Goal: Task Accomplishment & Management: Manage account settings

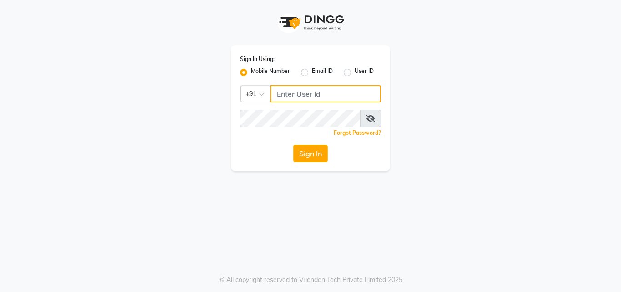
drag, startPoint x: 298, startPoint y: 94, endPoint x: 300, endPoint y: 98, distance: 5.1
click at [298, 94] on input "Username" at bounding box center [326, 93] width 111 height 17
type input "8310906891"
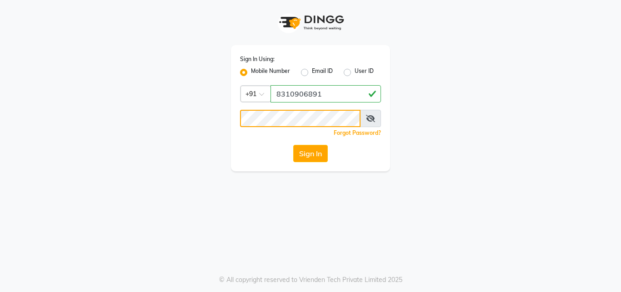
click at [293, 145] on button "Sign In" at bounding box center [310, 153] width 35 height 17
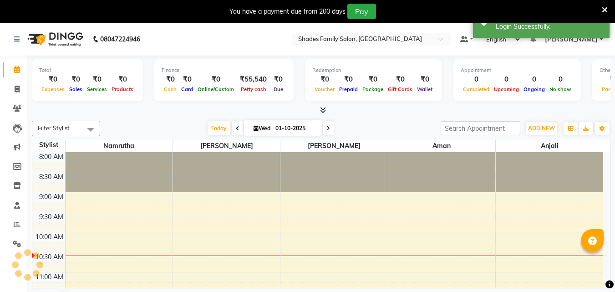
select select "en"
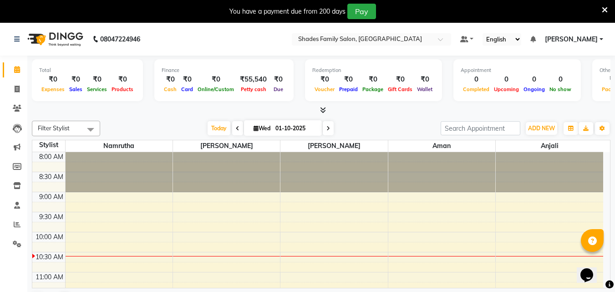
click at [207, 121] on div "Today Wed 01-10-2025" at bounding box center [271, 128] width 128 height 14
click at [15, 91] on icon at bounding box center [17, 89] width 5 height 7
select select "service"
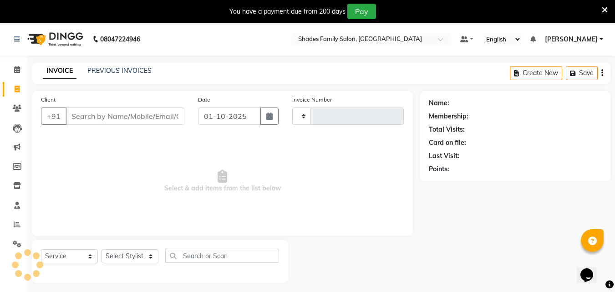
type input "2189"
select select "7447"
click at [18, 90] on icon at bounding box center [17, 89] width 5 height 7
select select "service"
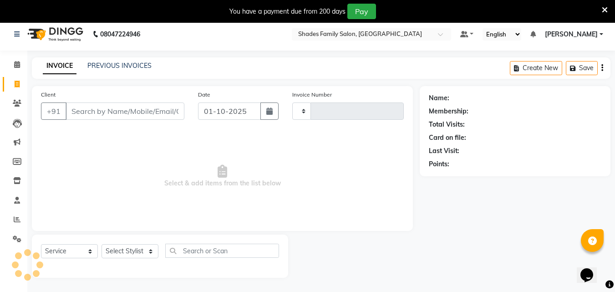
scroll to position [23, 0]
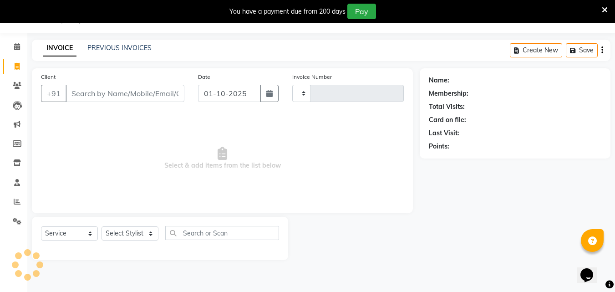
type input "2189"
select select "7447"
click at [605, 6] on icon at bounding box center [604, 10] width 6 height 8
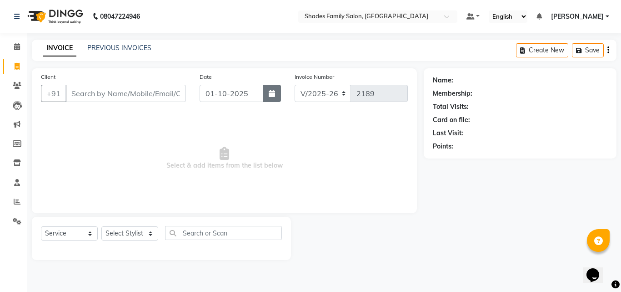
click at [277, 90] on button "button" at bounding box center [272, 93] width 18 height 17
select select "10"
select select "2025"
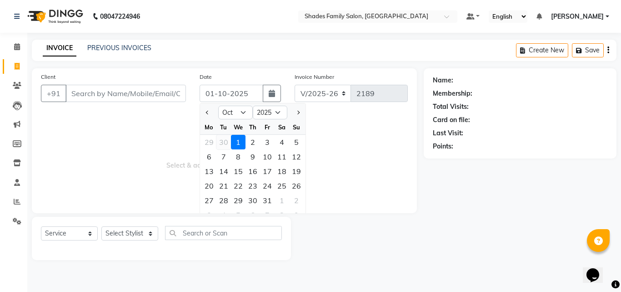
click at [226, 144] on div "30" at bounding box center [224, 142] width 15 height 15
type input "30-09-2025"
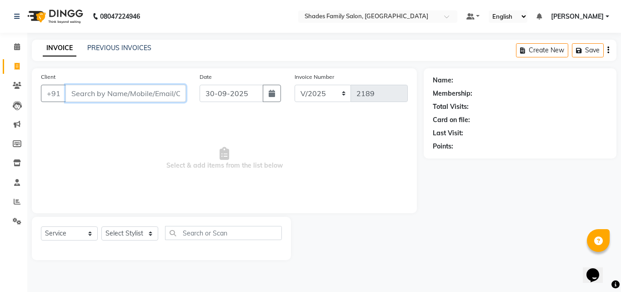
click at [155, 89] on input "Client" at bounding box center [126, 93] width 121 height 17
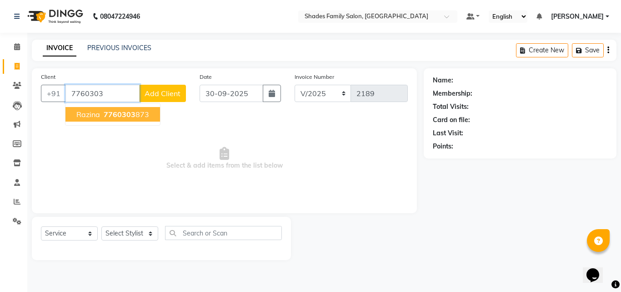
drag, startPoint x: 107, startPoint y: 114, endPoint x: 117, endPoint y: 88, distance: 27.8
click at [110, 114] on span "7760303" at bounding box center [120, 114] width 32 height 9
type input "7760303873"
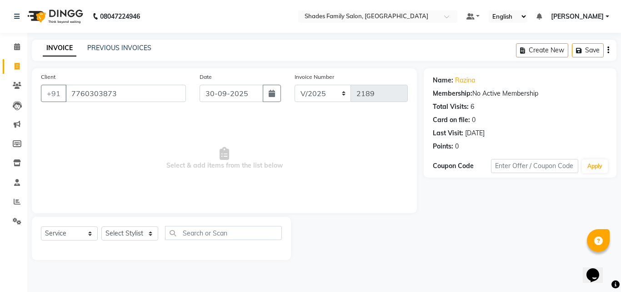
click at [141, 244] on div "Select Service Product Membership Package Voucher Prepaid Gift Card Select Styl…" at bounding box center [161, 236] width 241 height 21
click at [139, 234] on select "Select Stylist Aman Anjali Monica Namrutha Ranjith Zeeshan" at bounding box center [129, 233] width 57 height 14
click at [101, 226] on select "Select Stylist Aman Anjali Monica Namrutha Ranjith Zeeshan" at bounding box center [129, 233] width 57 height 14
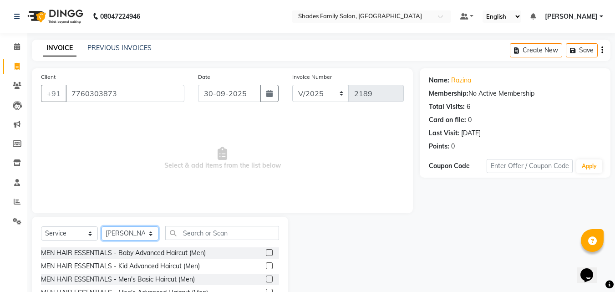
drag, startPoint x: 131, startPoint y: 235, endPoint x: 129, endPoint y: 228, distance: 6.8
click at [131, 235] on select "Select Stylist Aman Anjali Monica Namrutha Ranjith Zeeshan" at bounding box center [129, 233] width 57 height 14
select select "90743"
click at [101, 226] on select "Select Stylist Aman Anjali Monica Namrutha Ranjith Zeeshan" at bounding box center [129, 233] width 57 height 14
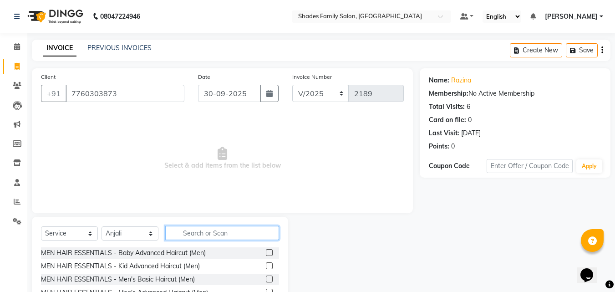
click at [196, 227] on input "text" at bounding box center [222, 233] width 114 height 14
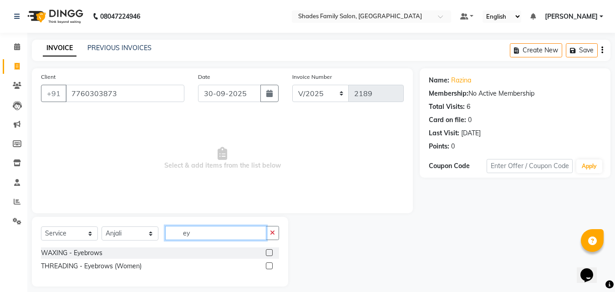
type input "ey"
click at [268, 263] on label at bounding box center [269, 265] width 7 height 7
click at [268, 263] on input "checkbox" at bounding box center [269, 266] width 6 height 6
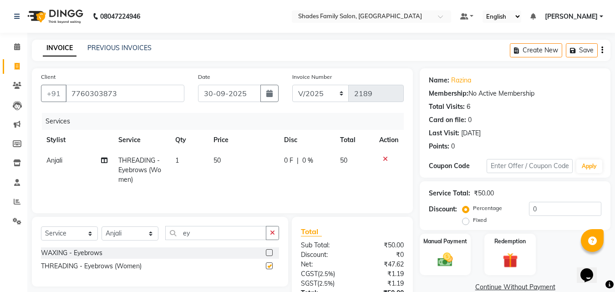
checkbox input "false"
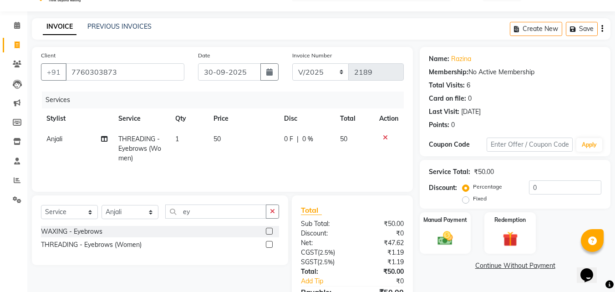
scroll to position [72, 0]
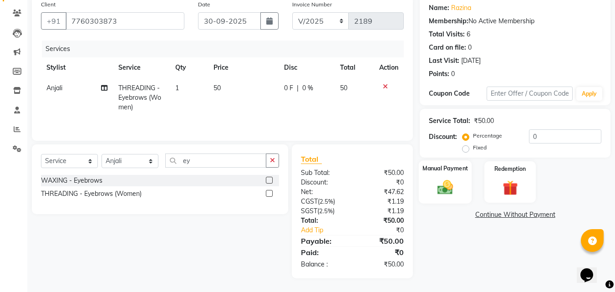
click at [438, 189] on img at bounding box center [444, 187] width 25 height 18
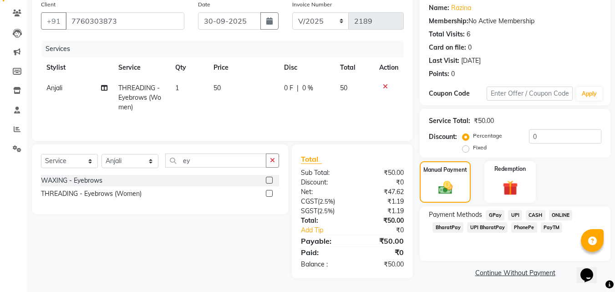
click at [532, 214] on span "CASH" at bounding box center [535, 215] width 20 height 10
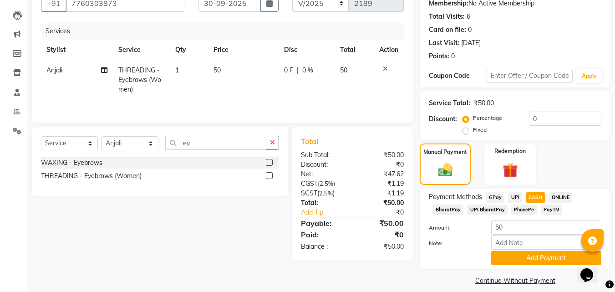
scroll to position [99, 0]
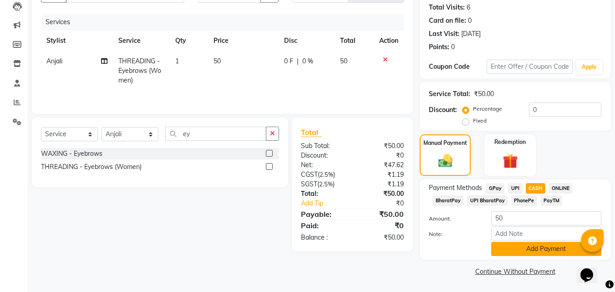
click at [538, 251] on button "Add Payment" at bounding box center [546, 249] width 110 height 14
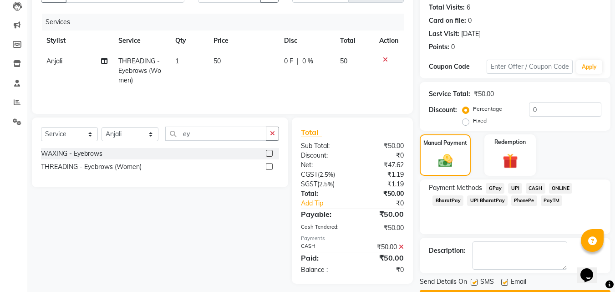
scroll to position [125, 0]
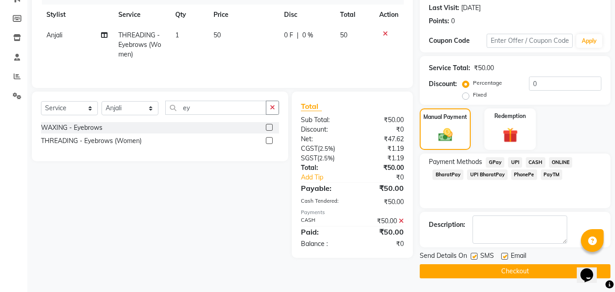
click at [534, 270] on button "Checkout" at bounding box center [514, 271] width 191 height 14
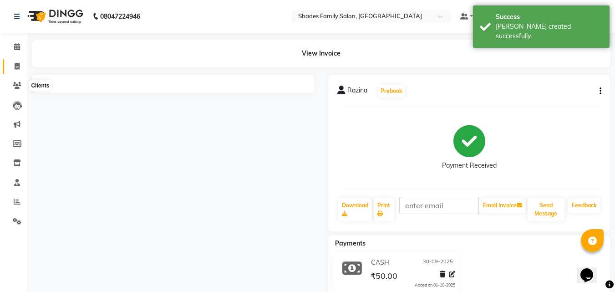
click at [18, 67] on icon at bounding box center [17, 66] width 5 height 7
select select "service"
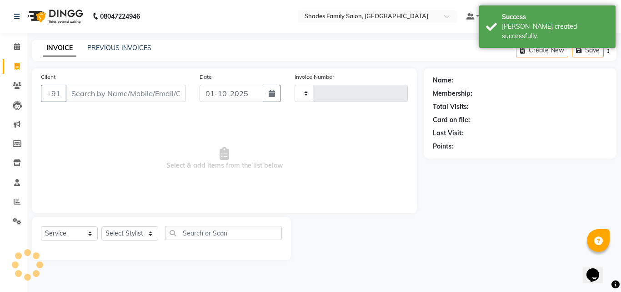
type input "2190"
select select "7447"
click at [267, 92] on button "button" at bounding box center [272, 93] width 18 height 17
select select "10"
select select "2025"
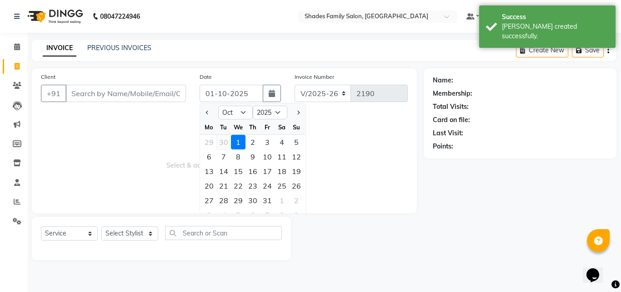
click at [222, 140] on div "30" at bounding box center [224, 142] width 15 height 15
type input "30-09-2025"
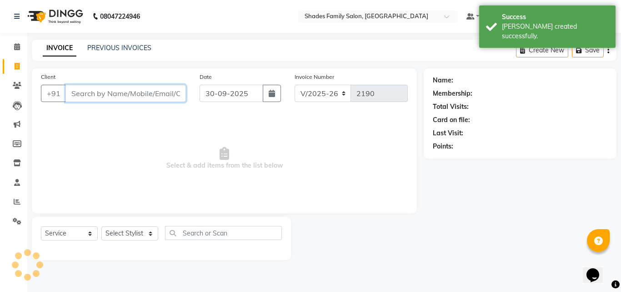
click at [159, 94] on input "Client" at bounding box center [126, 93] width 121 height 17
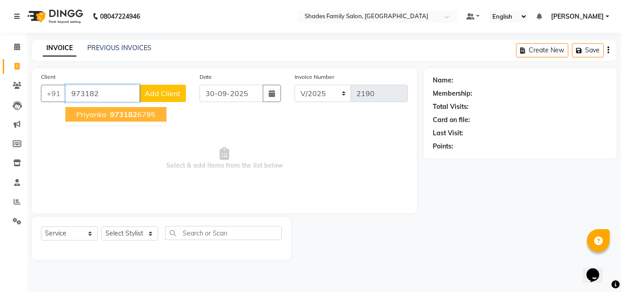
click at [93, 111] on span "Priyanka" at bounding box center [91, 114] width 30 height 9
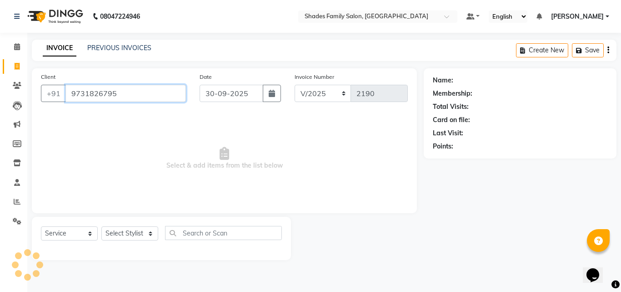
type input "9731826795"
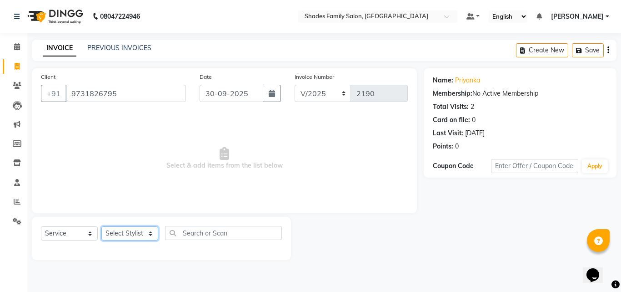
click at [113, 228] on select "Select Stylist Aman Anjali Monica Namrutha Ranjith Zeeshan" at bounding box center [129, 233] width 57 height 14
select select "90743"
click at [101, 226] on select "Select Stylist Aman Anjali Monica Namrutha Ranjith Zeeshan" at bounding box center [129, 233] width 57 height 14
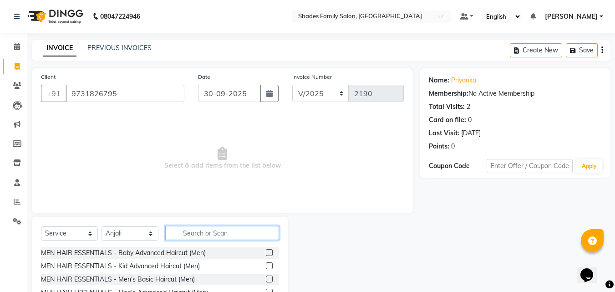
click at [185, 234] on input "text" at bounding box center [222, 233] width 114 height 14
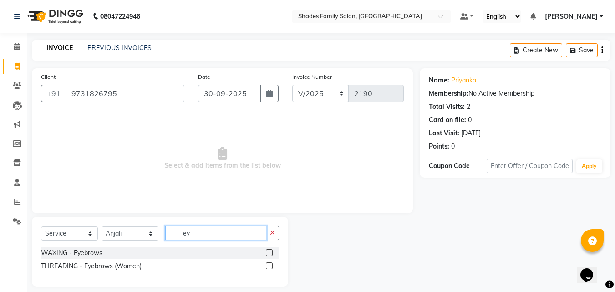
type input "ey"
click at [268, 262] on label at bounding box center [269, 265] width 7 height 7
click at [268, 263] on input "checkbox" at bounding box center [269, 266] width 6 height 6
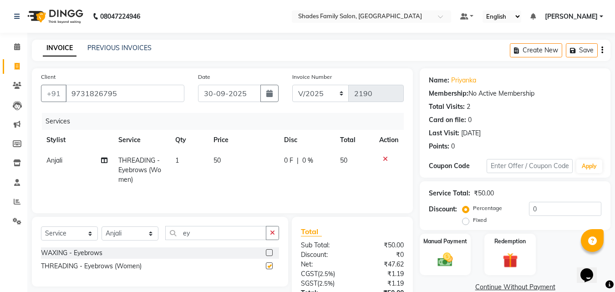
checkbox input "false"
click at [449, 259] on img at bounding box center [444, 259] width 25 height 18
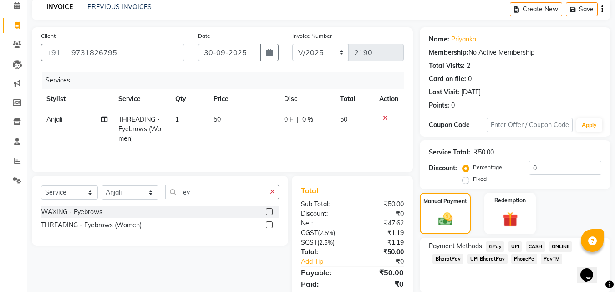
scroll to position [74, 0]
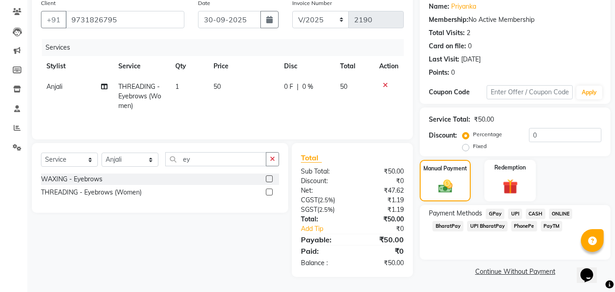
click at [530, 216] on span "CASH" at bounding box center [535, 213] width 20 height 10
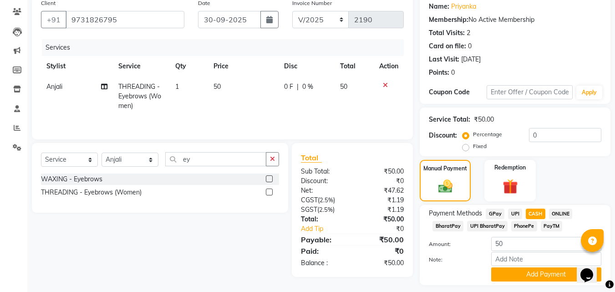
scroll to position [99, 0]
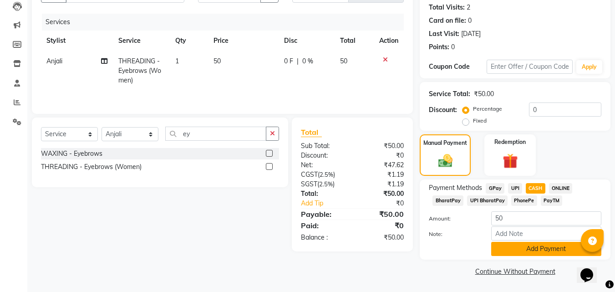
click at [524, 246] on button "Add Payment" at bounding box center [546, 249] width 110 height 14
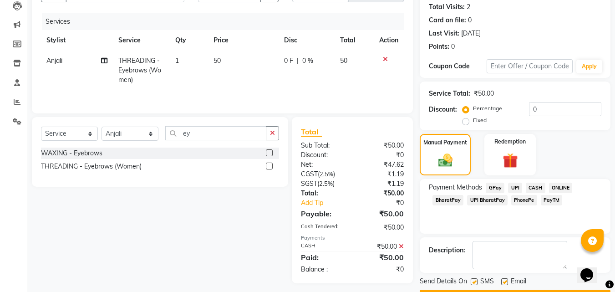
scroll to position [125, 0]
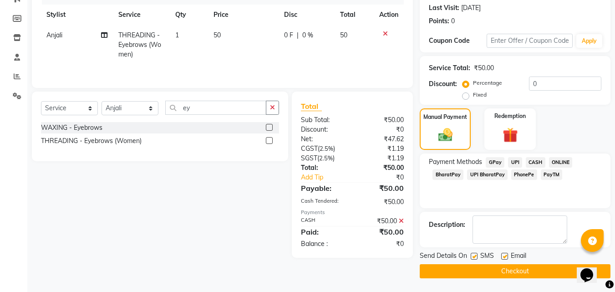
click at [522, 266] on button "Checkout" at bounding box center [514, 271] width 191 height 14
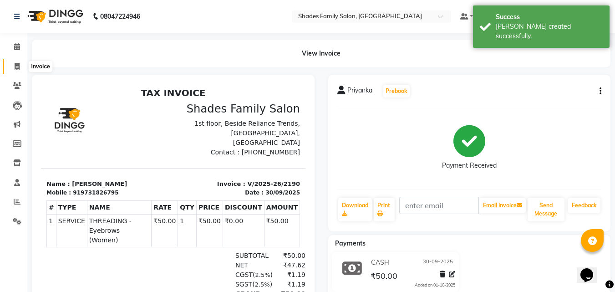
click at [19, 67] on icon at bounding box center [17, 66] width 5 height 7
select select "service"
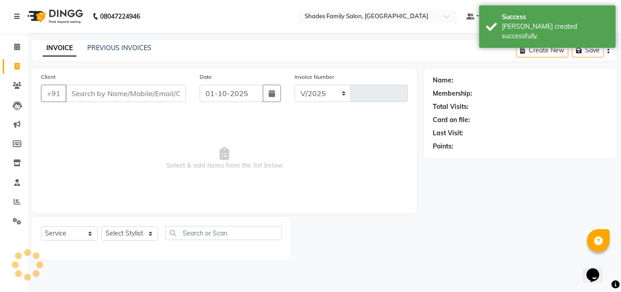
select select "7447"
type input "2191"
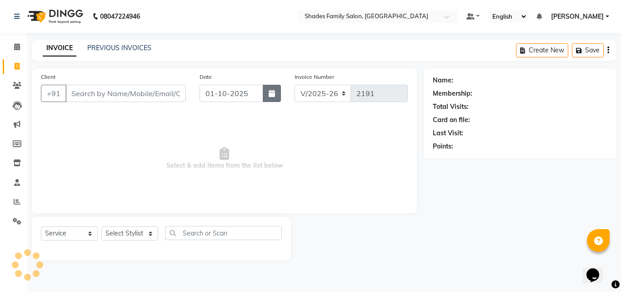
click at [270, 95] on icon "button" at bounding box center [272, 93] width 6 height 7
select select "10"
select select "2025"
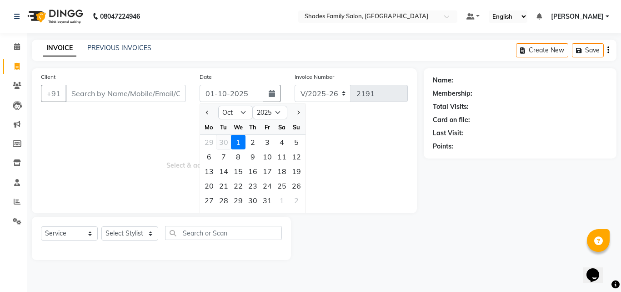
click at [227, 142] on div "30" at bounding box center [224, 142] width 15 height 15
type input "30-09-2025"
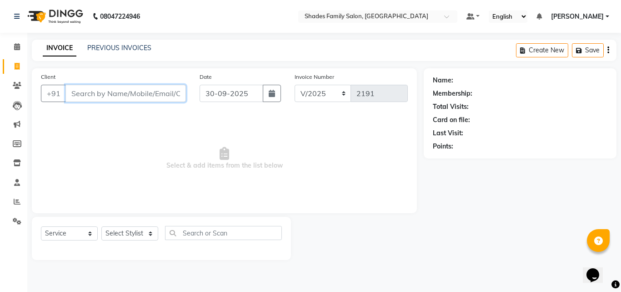
click at [146, 92] on input "Client" at bounding box center [126, 93] width 121 height 17
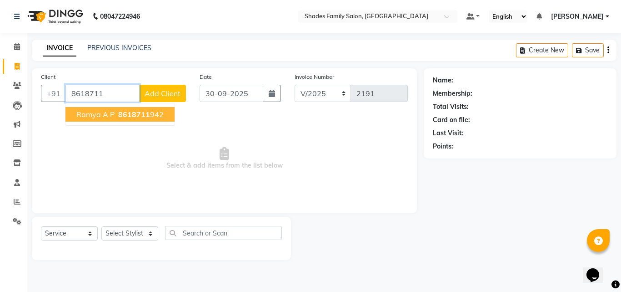
click at [136, 114] on span "8618711" at bounding box center [134, 114] width 32 height 9
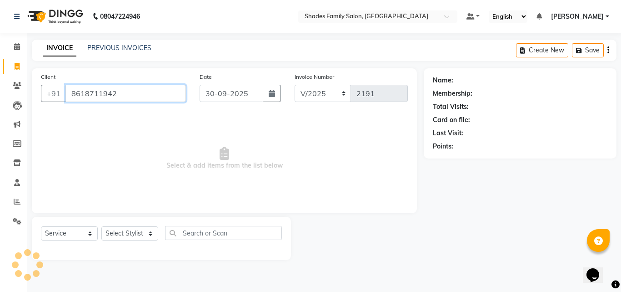
type input "8618711942"
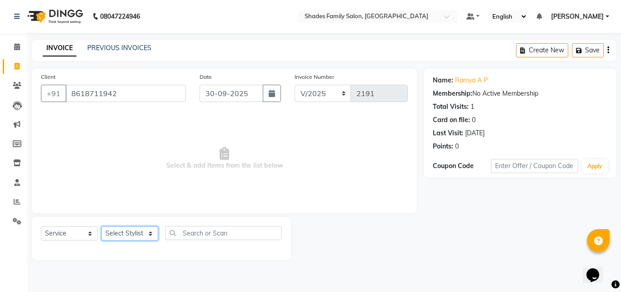
click at [142, 231] on select "Select Stylist Aman Anjali Monica Namrutha Ranjith Zeeshan" at bounding box center [129, 233] width 57 height 14
select select "90743"
click at [101, 226] on select "Select Stylist Aman Anjali Monica Namrutha Ranjith Zeeshan" at bounding box center [129, 233] width 57 height 14
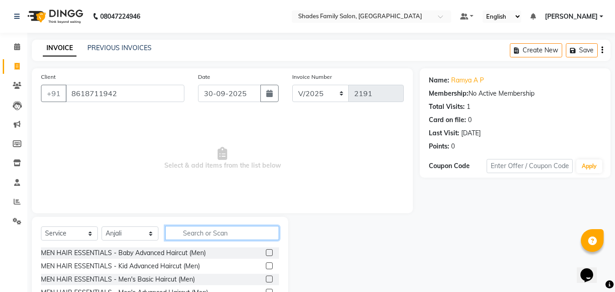
click at [200, 235] on input "text" at bounding box center [222, 233] width 114 height 14
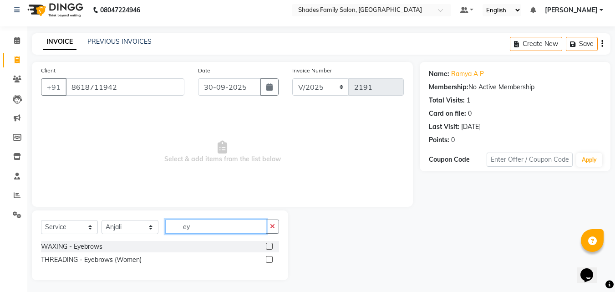
scroll to position [8, 0]
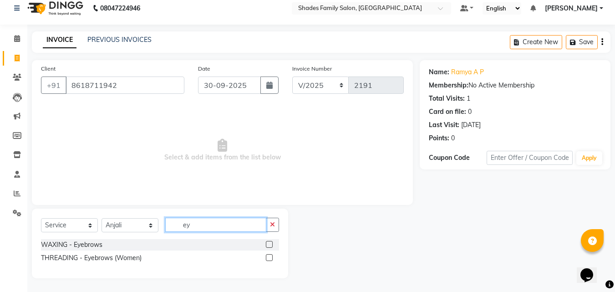
type input "ey"
click at [270, 256] on label at bounding box center [269, 257] width 7 height 7
click at [270, 256] on input "checkbox" at bounding box center [269, 258] width 6 height 6
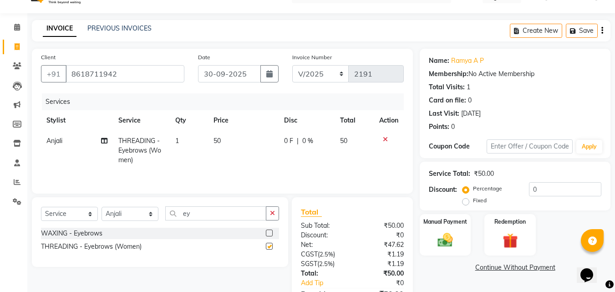
checkbox input "false"
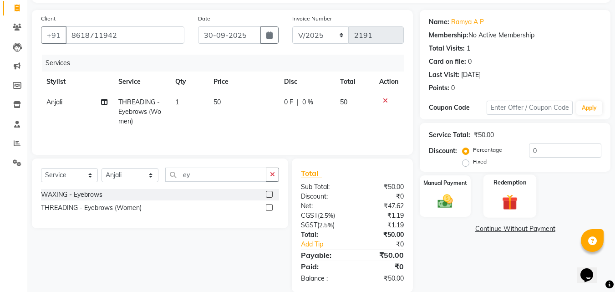
scroll to position [72, 0]
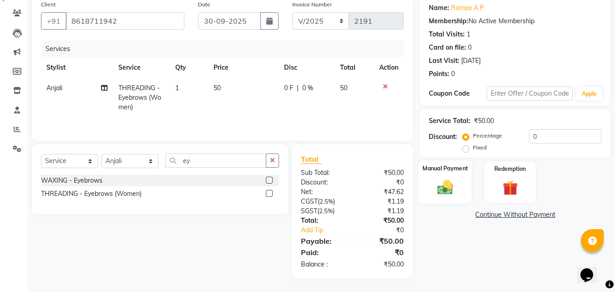
click at [454, 182] on img at bounding box center [444, 187] width 25 height 18
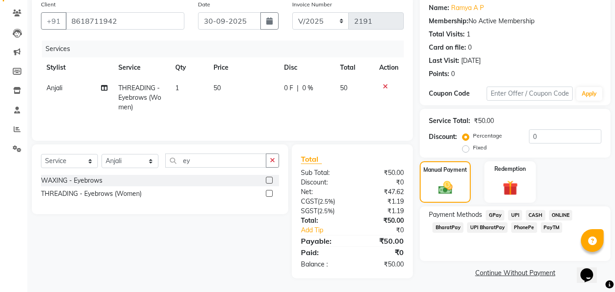
click at [519, 223] on span "PhonePe" at bounding box center [524, 227] width 26 height 10
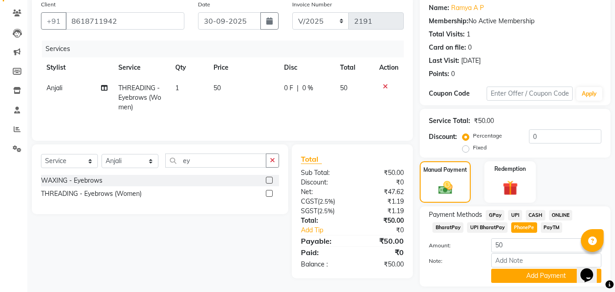
click at [510, 268] on button "Add Payment" at bounding box center [546, 275] width 110 height 14
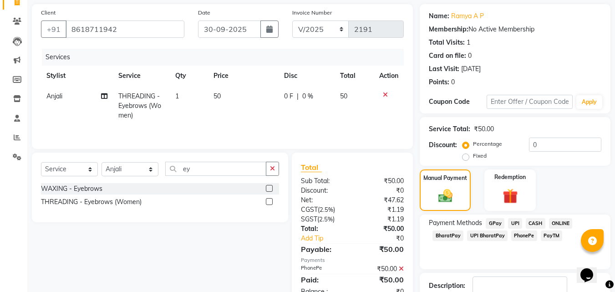
scroll to position [125, 0]
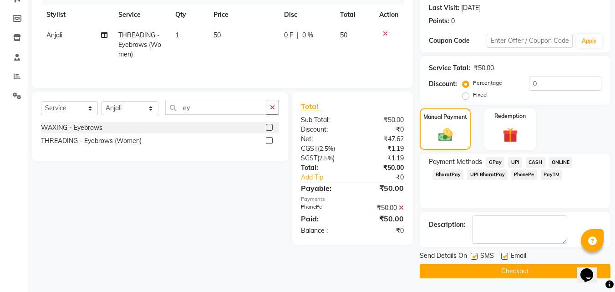
click at [501, 266] on button "Checkout" at bounding box center [514, 271] width 191 height 14
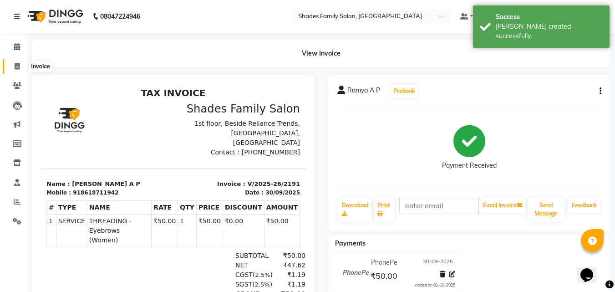
click at [16, 67] on icon at bounding box center [17, 66] width 5 height 7
select select "service"
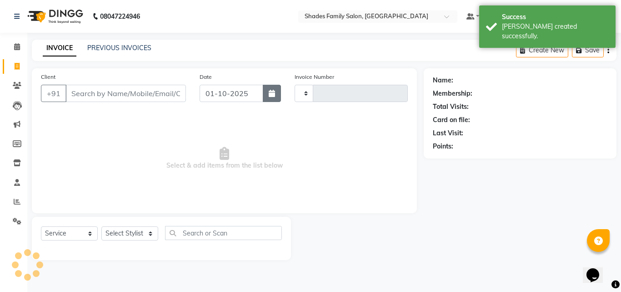
click at [276, 94] on button "button" at bounding box center [272, 93] width 18 height 17
select select "10"
select select "2025"
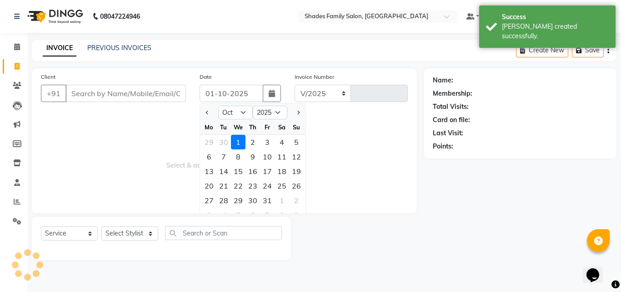
select select "7447"
type input "2192"
click at [227, 139] on div "30" at bounding box center [224, 142] width 15 height 15
type input "30-09-2025"
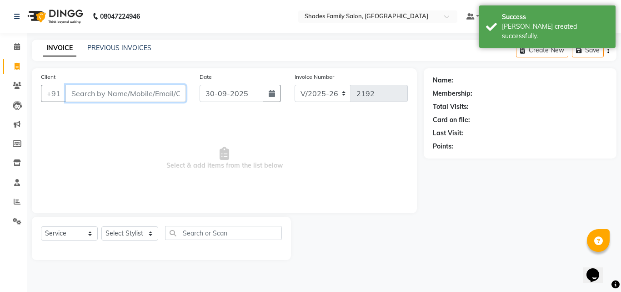
click at [150, 88] on input "Client" at bounding box center [126, 93] width 121 height 17
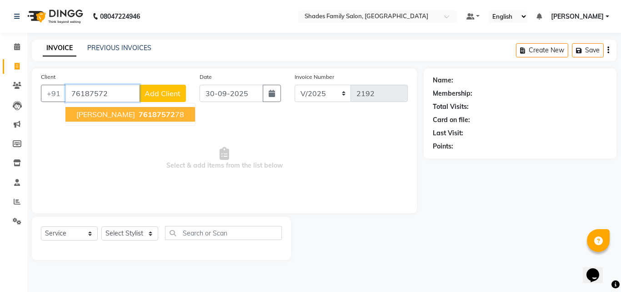
drag, startPoint x: 131, startPoint y: 112, endPoint x: 151, endPoint y: 98, distance: 24.5
click at [139, 113] on span "76187572" at bounding box center [157, 114] width 36 height 9
type input "7618757278"
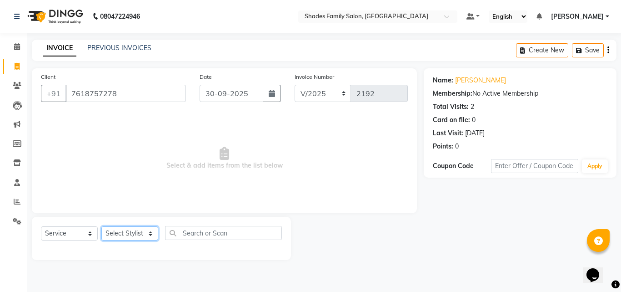
click at [133, 232] on select "Select Stylist Aman Anjali Monica Namrutha Ranjith Zeeshan" at bounding box center [129, 233] width 57 height 14
select select "90743"
click at [101, 226] on select "Select Stylist Aman Anjali Monica Namrutha Ranjith Zeeshan" at bounding box center [129, 233] width 57 height 14
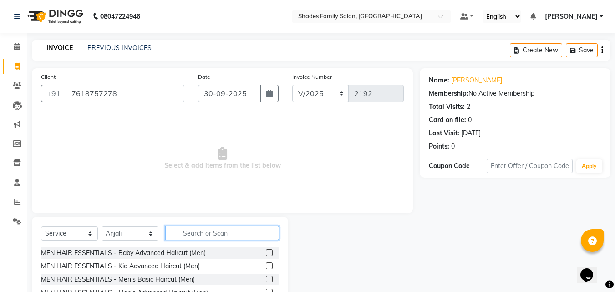
drag, startPoint x: 187, startPoint y: 227, endPoint x: 192, endPoint y: 228, distance: 4.9
click at [192, 228] on input "text" at bounding box center [222, 233] width 114 height 14
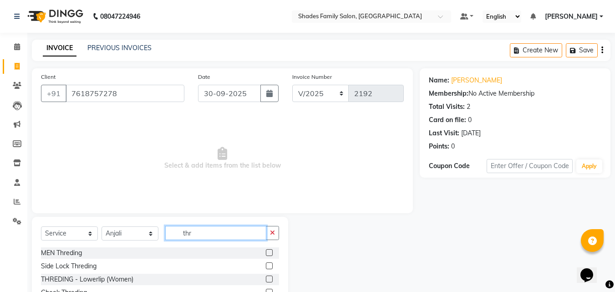
scroll to position [73, 0]
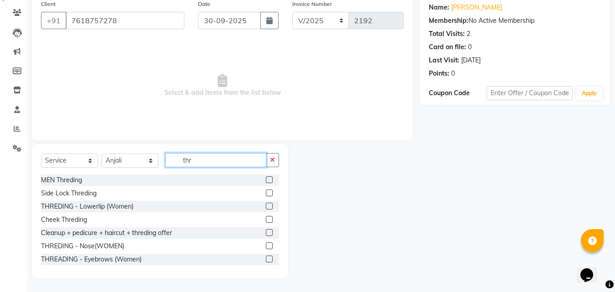
type input "thr"
click at [266, 257] on label at bounding box center [269, 258] width 7 height 7
click at [266, 257] on input "checkbox" at bounding box center [269, 259] width 6 height 6
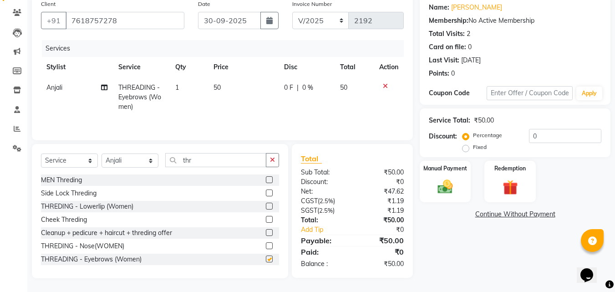
checkbox input "false"
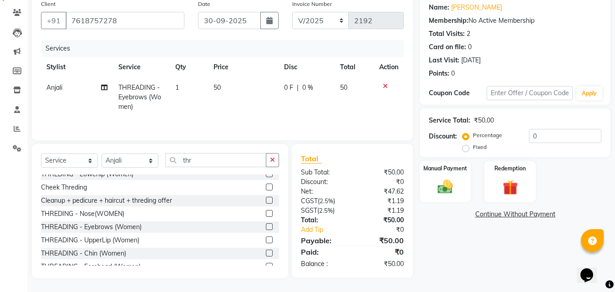
scroll to position [54, 0]
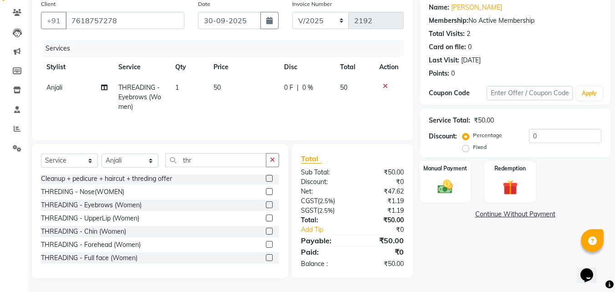
click at [266, 217] on label at bounding box center [269, 217] width 7 height 7
click at [266, 217] on input "checkbox" at bounding box center [269, 218] width 6 height 6
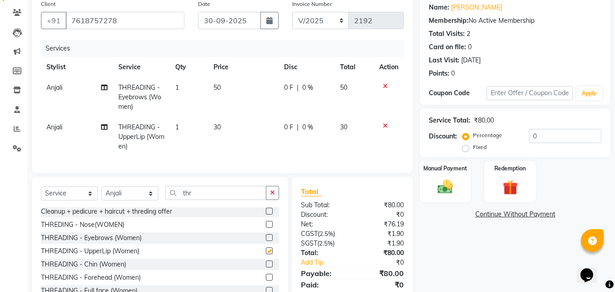
checkbox input "false"
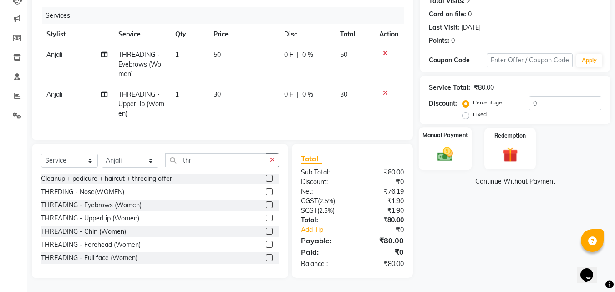
click at [451, 152] on img at bounding box center [444, 154] width 25 height 18
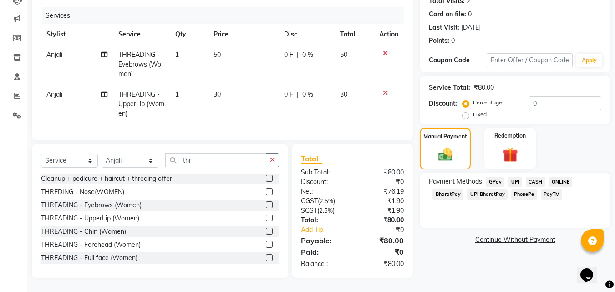
click at [525, 189] on span "PhonePe" at bounding box center [524, 194] width 26 height 10
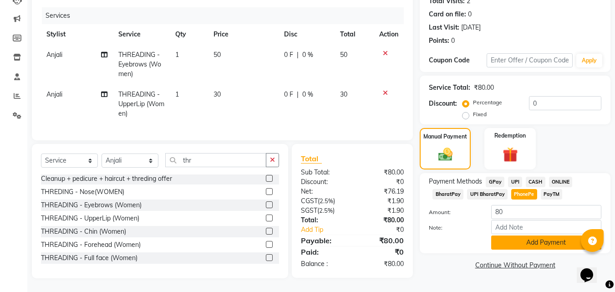
click at [565, 239] on button "Add Payment" at bounding box center [546, 242] width 110 height 14
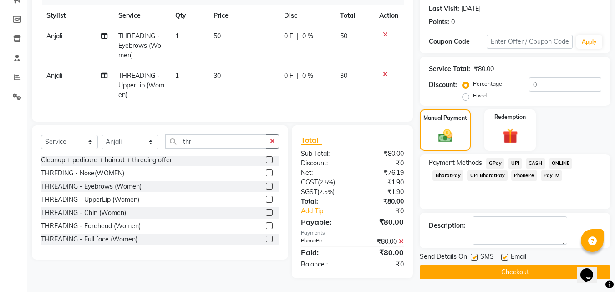
scroll to position [131, 0]
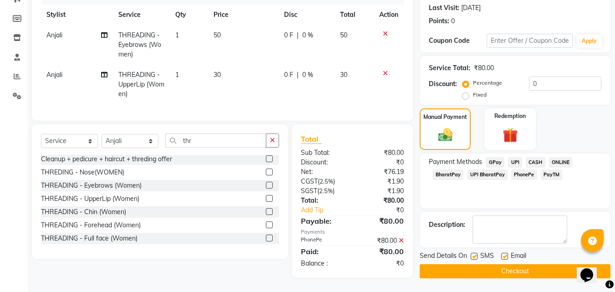
click at [554, 264] on button "Checkout" at bounding box center [514, 271] width 191 height 14
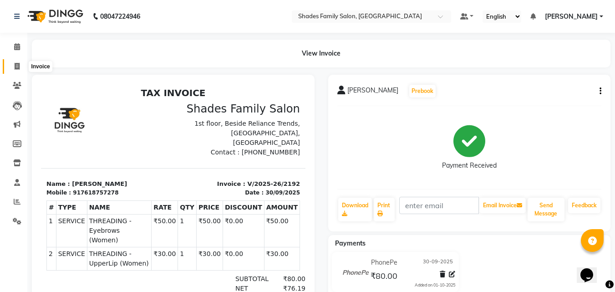
click at [15, 67] on icon at bounding box center [17, 66] width 5 height 7
select select "service"
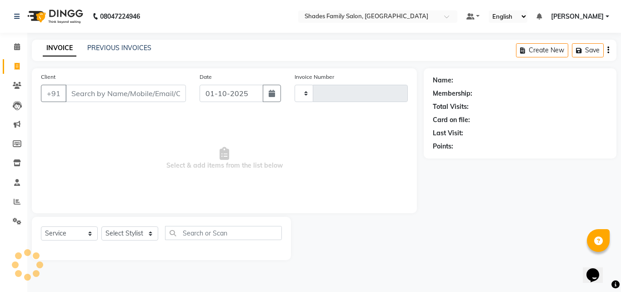
type input "2193"
select select "7447"
click at [266, 95] on button "button" at bounding box center [272, 93] width 18 height 17
select select "10"
select select "2025"
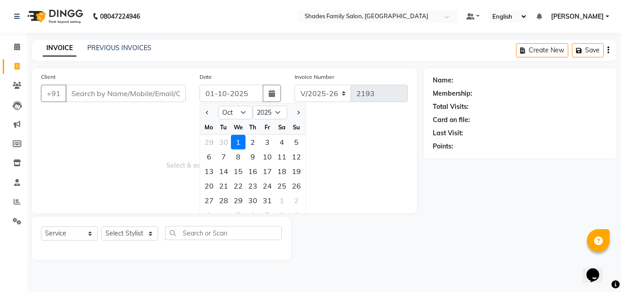
drag, startPoint x: 341, startPoint y: 209, endPoint x: 320, endPoint y: 203, distance: 22.3
click at [339, 208] on div "Client +91 Date 01-10-2025 Jan Feb Mar Apr May Jun Jul Aug Sep Oct Nov Dec 2015…" at bounding box center [224, 140] width 385 height 145
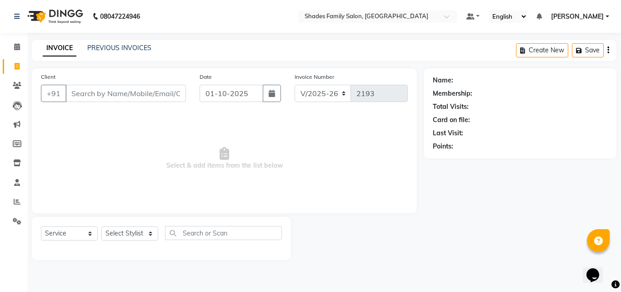
click at [270, 102] on div "Date 01-10-2025" at bounding box center [240, 90] width 95 height 37
click at [270, 96] on icon "button" at bounding box center [272, 93] width 6 height 7
select select "10"
select select "2025"
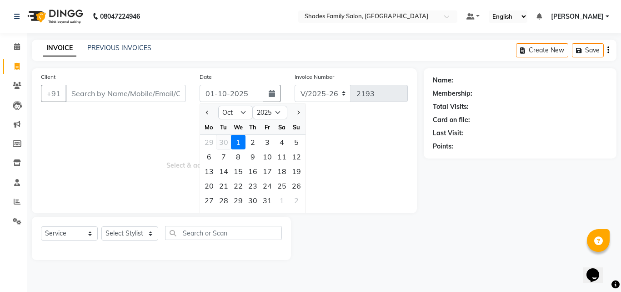
click at [228, 141] on div "30" at bounding box center [224, 142] width 15 height 15
type input "30-09-2025"
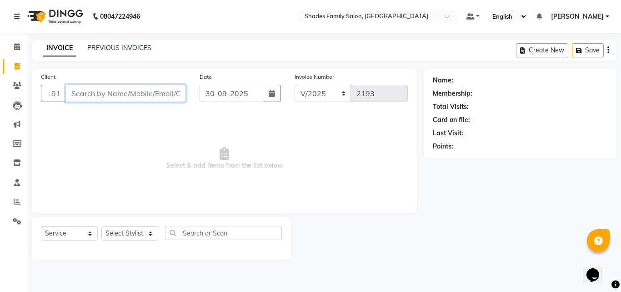
click at [163, 96] on input "Client" at bounding box center [126, 93] width 121 height 17
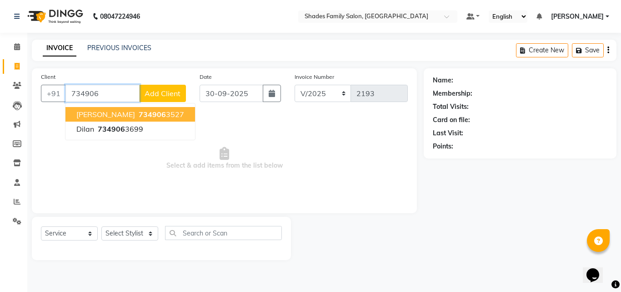
click at [141, 113] on ngb-highlight "734906 3527" at bounding box center [160, 114] width 47 height 9
type input "7349063527"
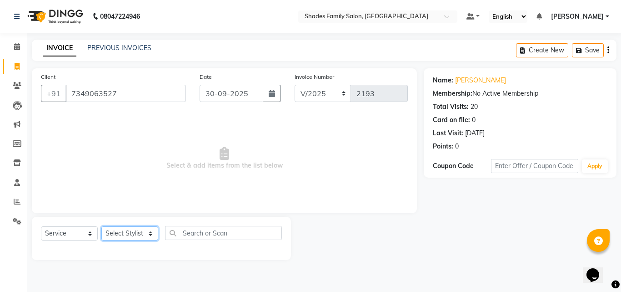
click at [124, 233] on select "Select Stylist Aman Anjali Monica Namrutha Ranjith Zeeshan" at bounding box center [129, 233] width 57 height 14
select select "69687"
click at [101, 226] on select "Select Stylist Aman Anjali Monica Namrutha Ranjith Zeeshan" at bounding box center [129, 233] width 57 height 14
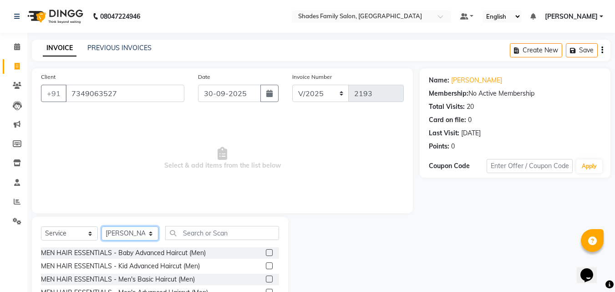
scroll to position [73, 0]
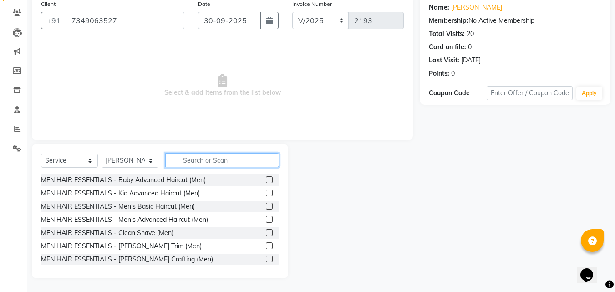
click at [231, 163] on input "text" at bounding box center [222, 160] width 114 height 14
click at [266, 232] on label at bounding box center [269, 232] width 7 height 7
click at [266, 232] on input "checkbox" at bounding box center [269, 233] width 6 height 6
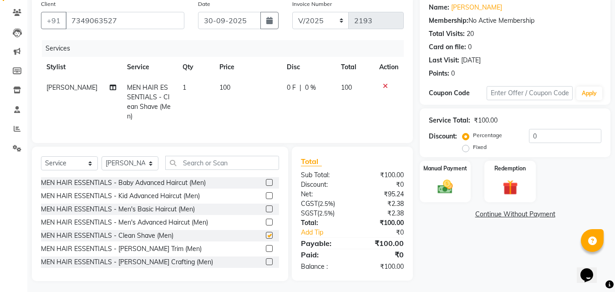
checkbox input "false"
click at [447, 193] on img at bounding box center [444, 186] width 25 height 18
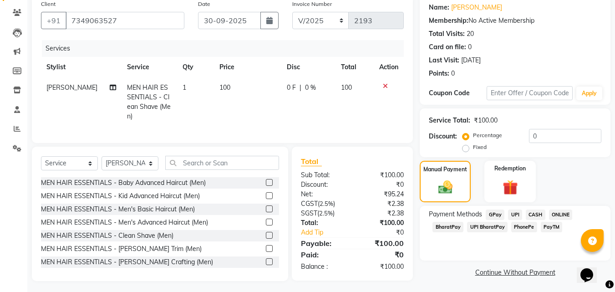
click at [522, 226] on span "PhonePe" at bounding box center [524, 227] width 26 height 10
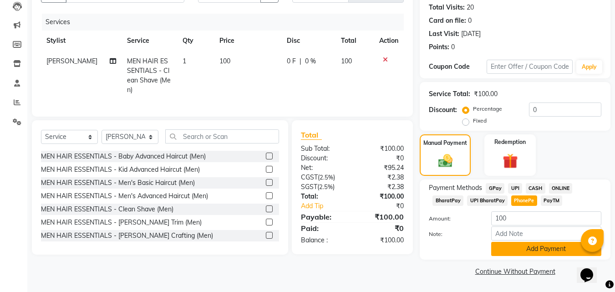
click at [524, 250] on button "Add Payment" at bounding box center [546, 249] width 110 height 14
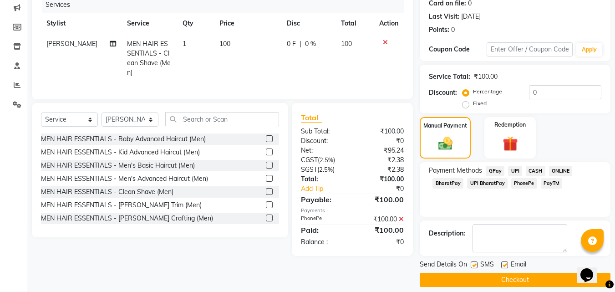
scroll to position [125, 0]
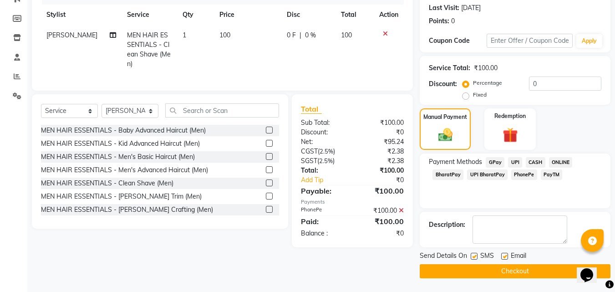
click at [517, 271] on button "Checkout" at bounding box center [514, 271] width 191 height 14
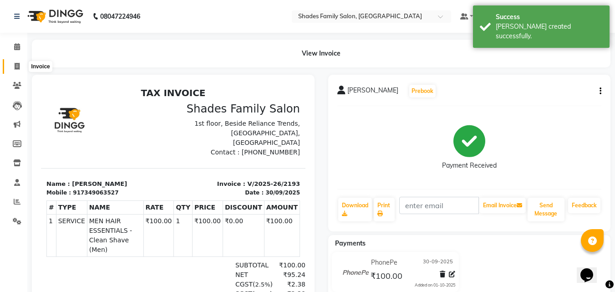
click at [19, 65] on icon at bounding box center [17, 66] width 5 height 7
select select "service"
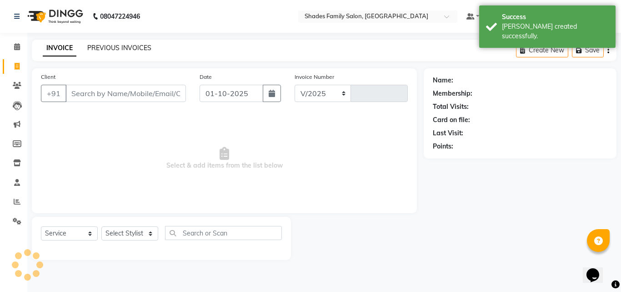
select select "7447"
type input "2194"
click at [147, 46] on link "PREVIOUS INVOICES" at bounding box center [119, 48] width 64 height 8
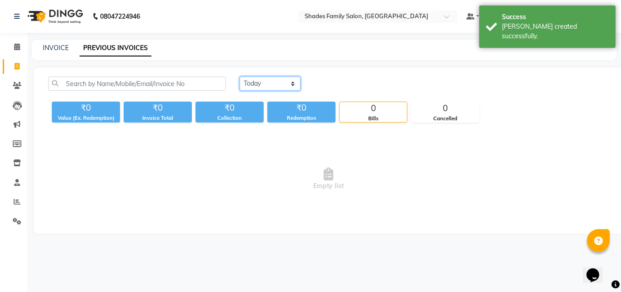
click at [258, 84] on select "Today Yesterday Custom Range" at bounding box center [270, 83] width 61 height 14
select select "yesterday"
click at [240, 76] on select "Today Yesterday Custom Range" at bounding box center [270, 83] width 61 height 14
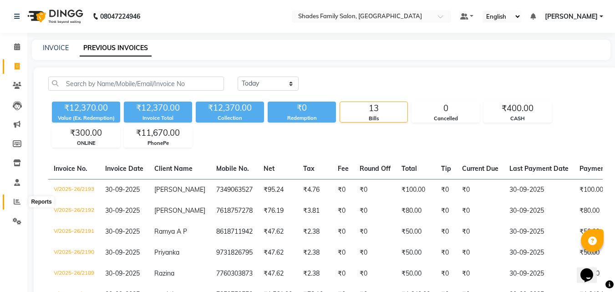
click at [20, 202] on span at bounding box center [17, 202] width 16 height 10
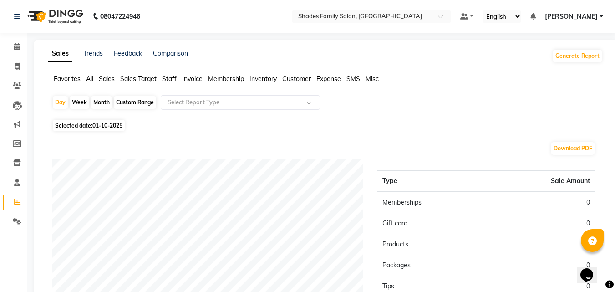
click at [103, 128] on span "Selected date: 01-10-2025" at bounding box center [89, 125] width 72 height 11
select select "10"
select select "2025"
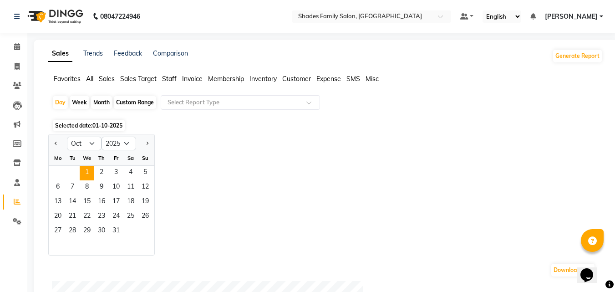
click at [104, 125] on span "01-10-2025" at bounding box center [107, 125] width 30 height 7
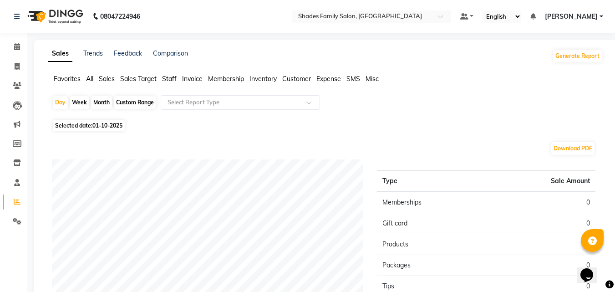
click at [114, 122] on span "01-10-2025" at bounding box center [107, 125] width 30 height 7
select select "10"
select select "2025"
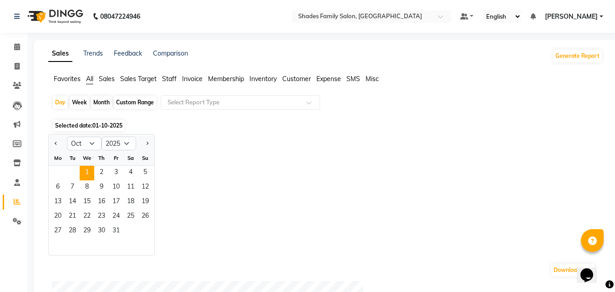
click at [71, 172] on div "1 2 3 4 5" at bounding box center [102, 173] width 106 height 15
click at [97, 141] on select "Jan Feb Mar Apr May Jun Jul Aug Sep Oct Nov Dec" at bounding box center [84, 143] width 35 height 14
select select "9"
click at [67, 136] on select "Jan Feb Mar Apr May Jun Jul Aug Sep Oct Nov Dec" at bounding box center [84, 143] width 35 height 14
click at [70, 232] on span "30" at bounding box center [72, 231] width 15 height 15
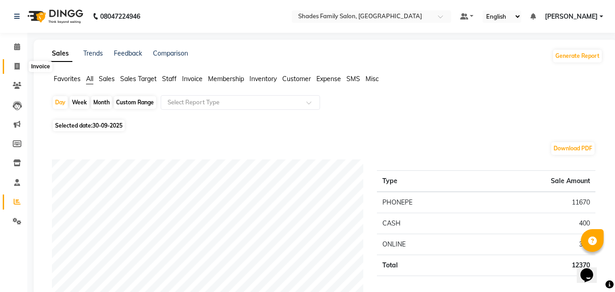
click at [13, 63] on span at bounding box center [17, 66] width 16 height 10
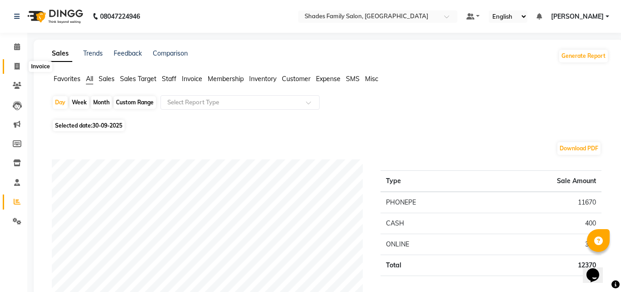
select select "service"
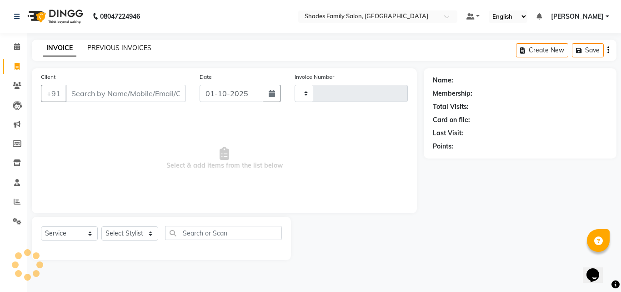
type input "2194"
select select "7447"
click at [127, 46] on link "PREVIOUS INVOICES" at bounding box center [119, 48] width 64 height 8
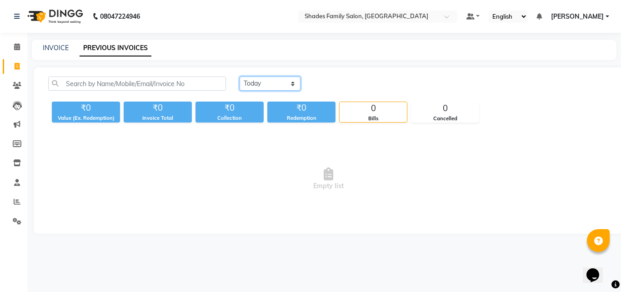
click at [262, 81] on select "Today Yesterday Custom Range" at bounding box center [270, 83] width 61 height 14
select select "yesterday"
click at [240, 76] on select "Today Yesterday Custom Range" at bounding box center [270, 83] width 61 height 14
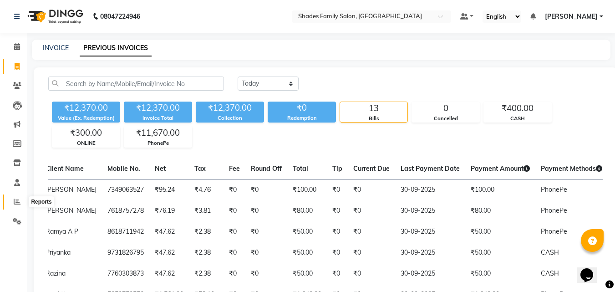
click at [15, 205] on span at bounding box center [17, 202] width 16 height 10
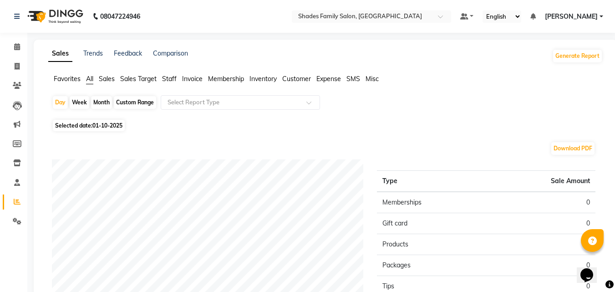
click at [106, 101] on div "Month" at bounding box center [101, 102] width 21 height 13
select select "10"
select select "2025"
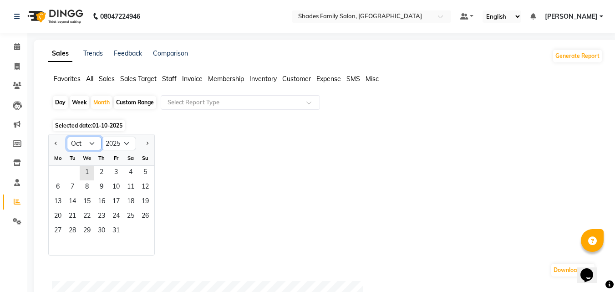
click at [92, 144] on select "Jan Feb Mar Apr May Jun Jul Aug Sep Oct Nov Dec" at bounding box center [84, 143] width 35 height 14
select select "9"
click at [67, 136] on select "Jan Feb Mar Apr May Jun Jul Aug Sep Oct Nov Dec" at bounding box center [84, 143] width 35 height 14
click at [56, 166] on span "1" at bounding box center [57, 173] width 15 height 15
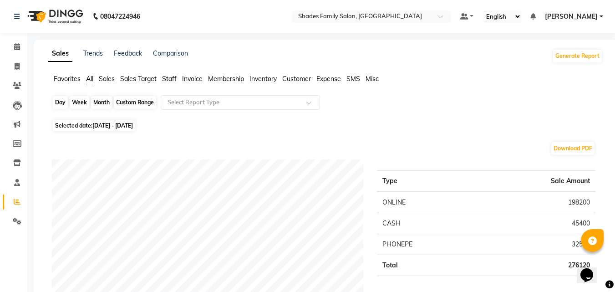
click at [100, 101] on div "Month" at bounding box center [101, 102] width 21 height 13
select select "9"
select select "2025"
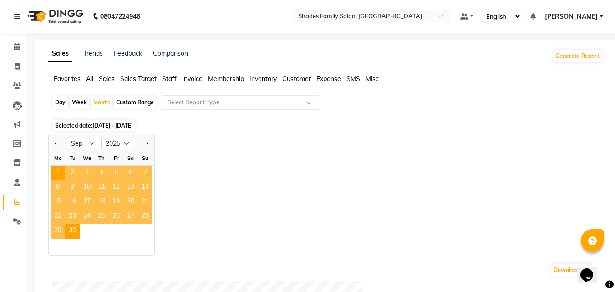
click at [130, 99] on div "Custom Range" at bounding box center [135, 102] width 42 height 13
select select "9"
select select "2025"
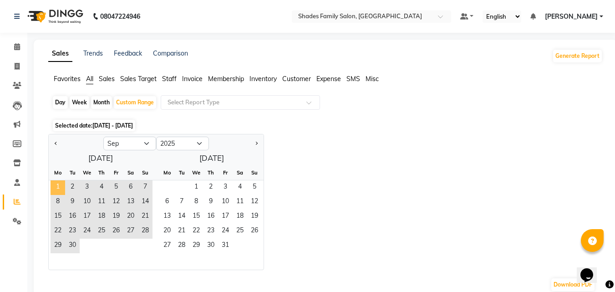
click at [60, 185] on span "1" at bounding box center [57, 187] width 15 height 15
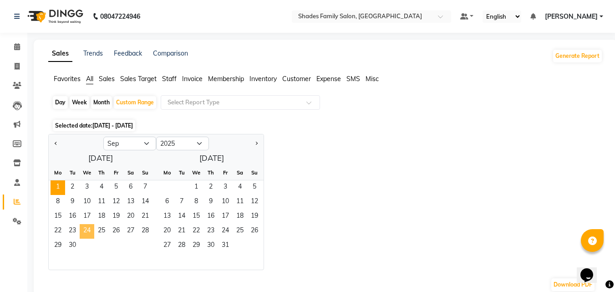
click at [82, 227] on span "24" at bounding box center [87, 231] width 15 height 15
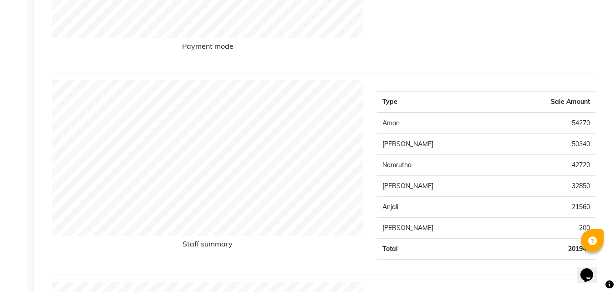
scroll to position [91, 0]
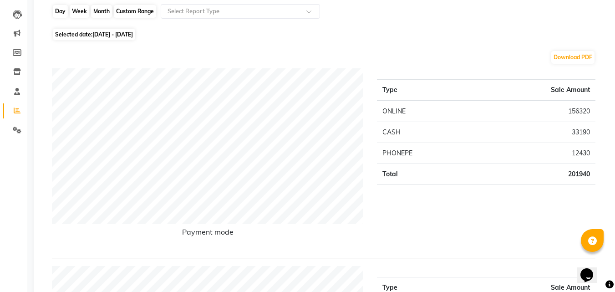
click at [135, 12] on div "Custom Range" at bounding box center [135, 11] width 42 height 13
select select "9"
select select "2025"
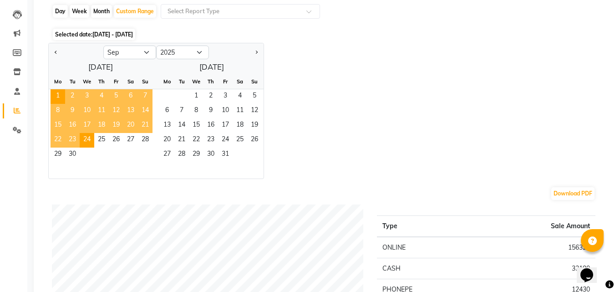
click at [97, 12] on div "Month" at bounding box center [101, 11] width 21 height 13
select select "9"
select select "2025"
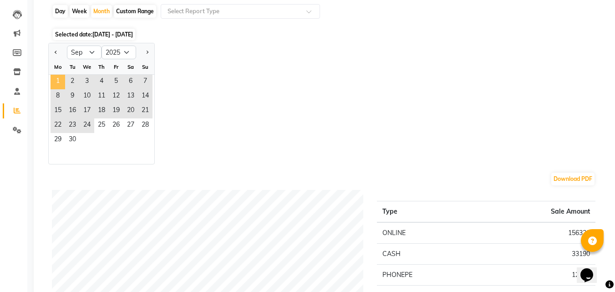
click at [61, 79] on span "1" at bounding box center [57, 82] width 15 height 15
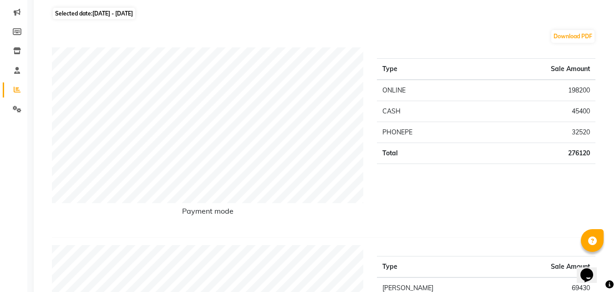
scroll to position [0, 0]
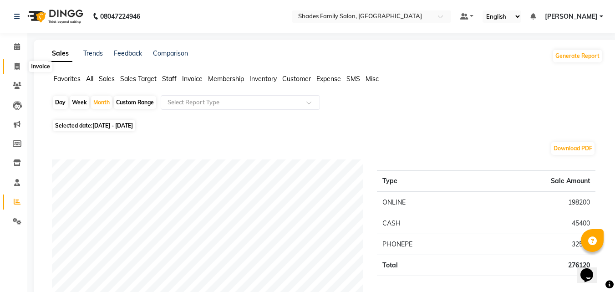
click at [19, 64] on icon at bounding box center [17, 66] width 5 height 7
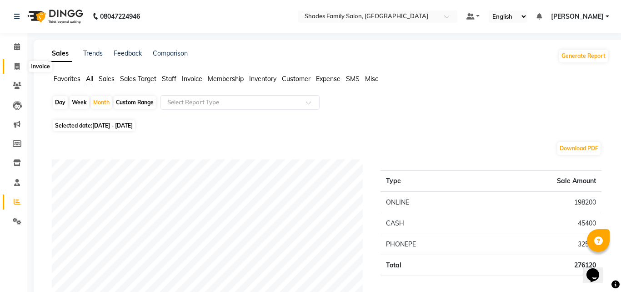
select select "service"
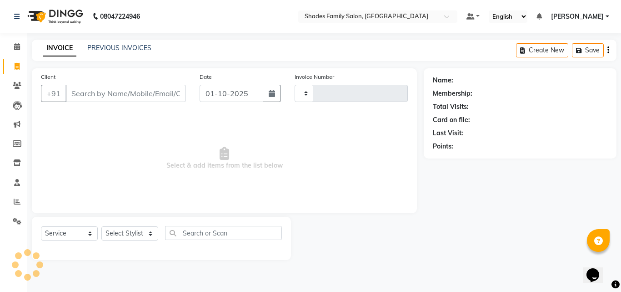
type input "2194"
select select "7447"
click at [19, 65] on icon at bounding box center [17, 66] width 5 height 7
select select "service"
type input "2194"
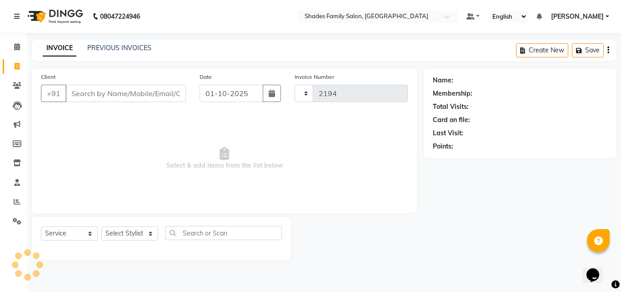
select select "7447"
click at [130, 49] on link "PREVIOUS INVOICES" at bounding box center [119, 48] width 64 height 8
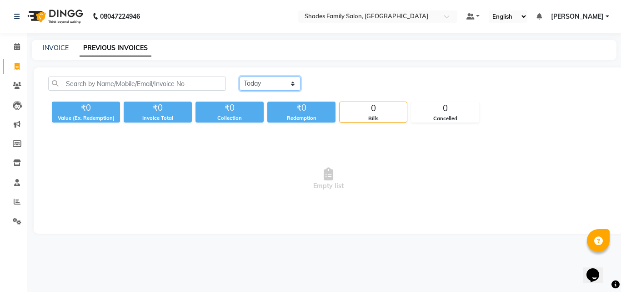
click at [282, 82] on select "Today Yesterday Custom Range" at bounding box center [270, 83] width 61 height 14
click at [18, 201] on icon at bounding box center [17, 201] width 7 height 7
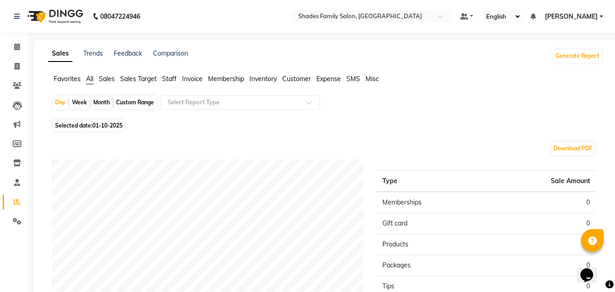
click at [114, 121] on span "Selected date: 01-10-2025" at bounding box center [89, 125] width 72 height 11
select select "10"
select select "2025"
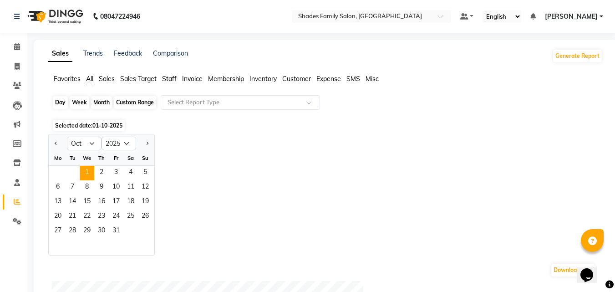
click at [63, 105] on div "Day" at bounding box center [60, 102] width 15 height 13
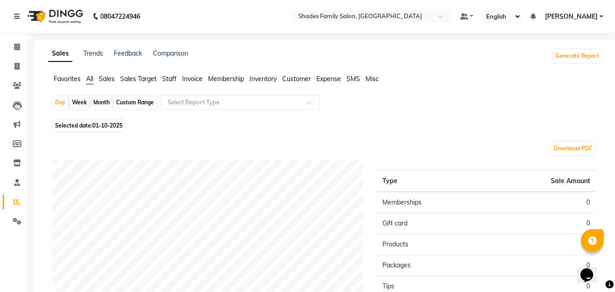
click at [107, 125] on span "01-10-2025" at bounding box center [107, 125] width 30 height 7
select select "10"
select select "2025"
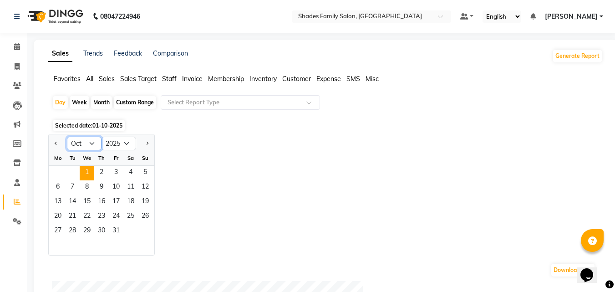
click at [91, 141] on select "Jan Feb Mar Apr May Jun Jul Aug Sep Oct Nov Dec" at bounding box center [84, 143] width 35 height 14
select select "9"
click at [67, 136] on select "Jan Feb Mar Apr May Jun Jul Aug Sep Oct Nov Dec" at bounding box center [84, 143] width 35 height 14
click at [61, 166] on span "1" at bounding box center [57, 173] width 15 height 15
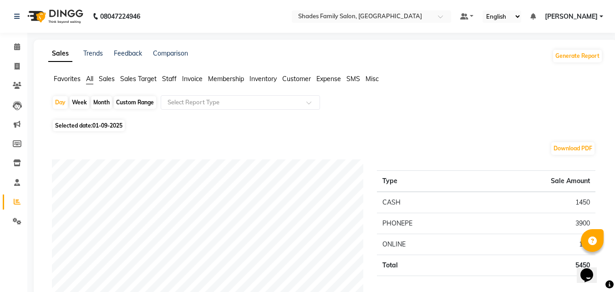
click at [106, 123] on span "01-09-2025" at bounding box center [107, 125] width 30 height 7
select select "9"
select select "2025"
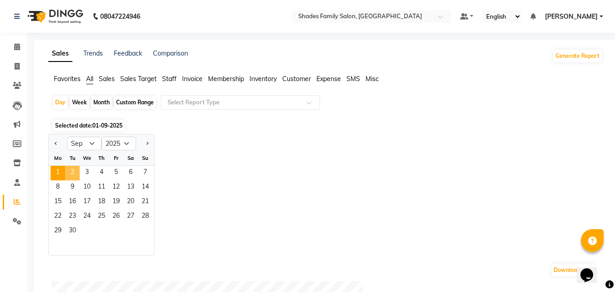
click at [70, 171] on span "2" at bounding box center [72, 173] width 15 height 15
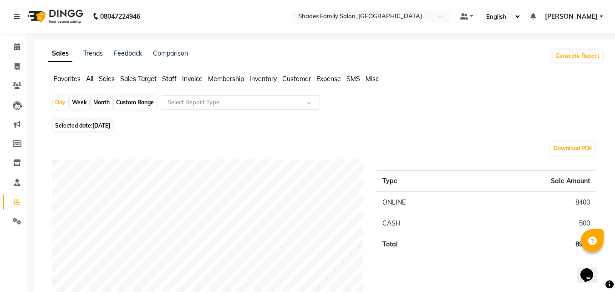
click at [110, 125] on span "02-09-2025" at bounding box center [101, 125] width 18 height 7
select select "9"
select select "2025"
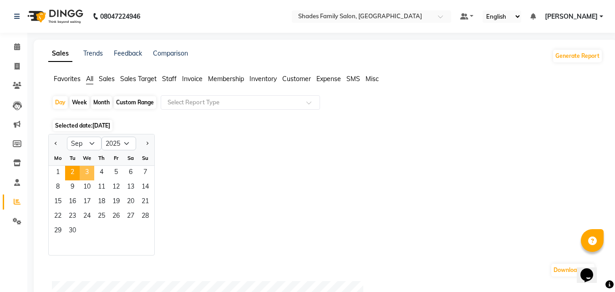
click at [91, 174] on span "3" at bounding box center [87, 173] width 15 height 15
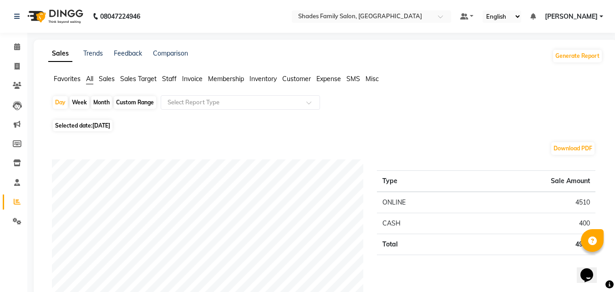
click at [110, 124] on span "03-09-2025" at bounding box center [101, 125] width 18 height 7
select select "9"
select select "2025"
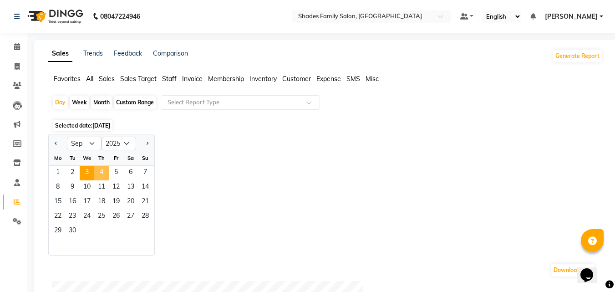
click at [107, 172] on span "4" at bounding box center [101, 173] width 15 height 15
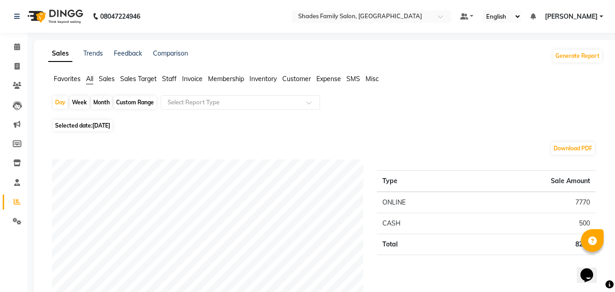
click at [112, 129] on span "Selected date: 04-09-2025" at bounding box center [83, 125] width 60 height 11
select select "9"
select select "2025"
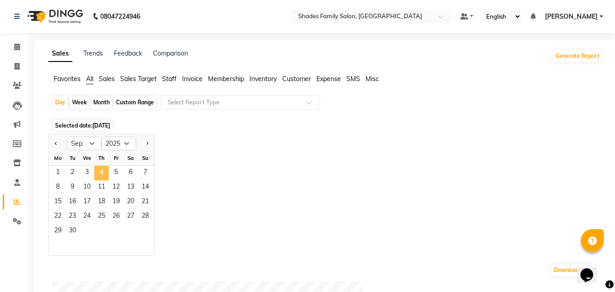
click at [101, 166] on span "4" at bounding box center [101, 173] width 15 height 15
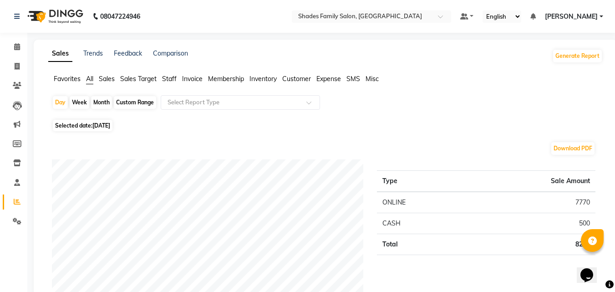
click at [106, 123] on span "04-09-2025" at bounding box center [101, 125] width 18 height 7
select select "9"
select select "2025"
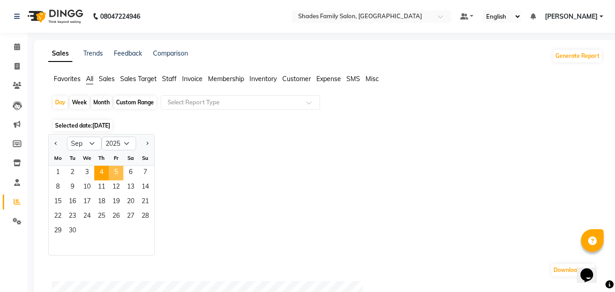
click at [121, 170] on span "5" at bounding box center [116, 173] width 15 height 15
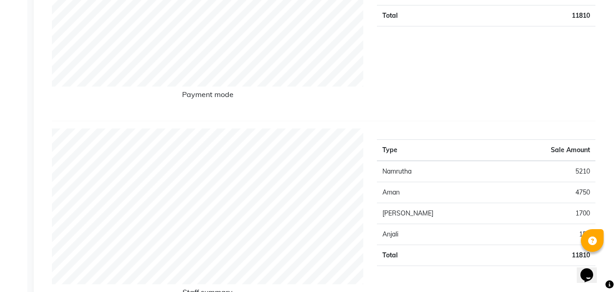
scroll to position [91, 0]
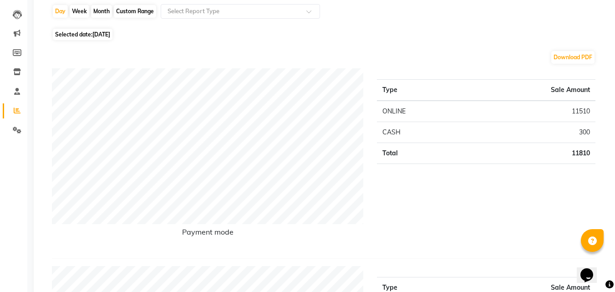
click at [110, 35] on span "05-09-2025" at bounding box center [101, 34] width 18 height 7
select select "9"
select select "2025"
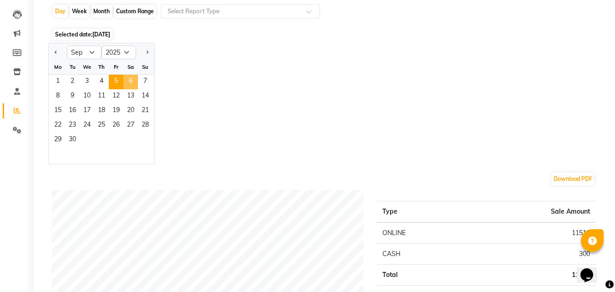
click at [136, 84] on span "6" at bounding box center [130, 82] width 15 height 15
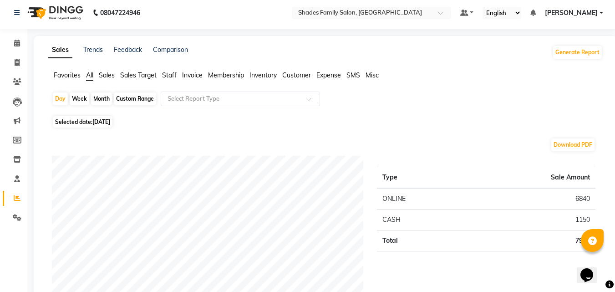
scroll to position [0, 0]
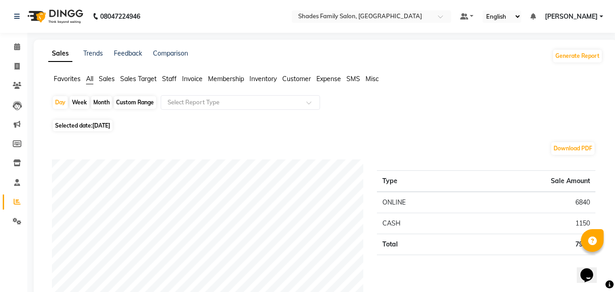
click at [88, 123] on span "Selected date: 06-09-2025" at bounding box center [83, 125] width 60 height 11
select select "9"
select select "2025"
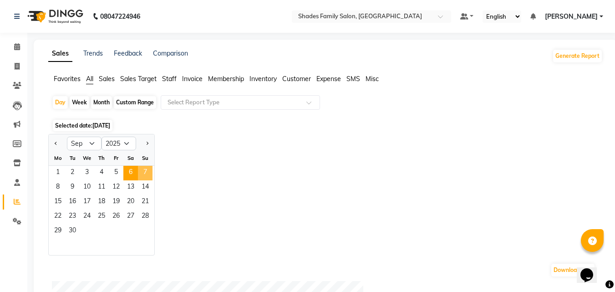
click at [144, 172] on span "7" at bounding box center [145, 173] width 15 height 15
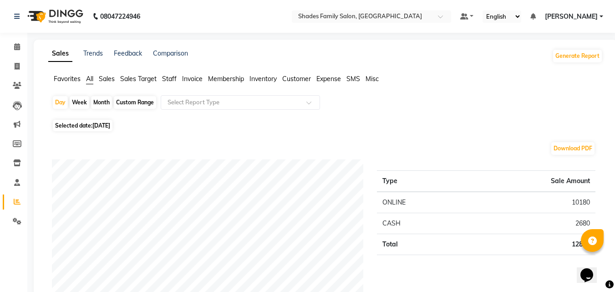
click at [95, 122] on span "07-09-2025" at bounding box center [101, 125] width 18 height 7
select select "9"
select select "2025"
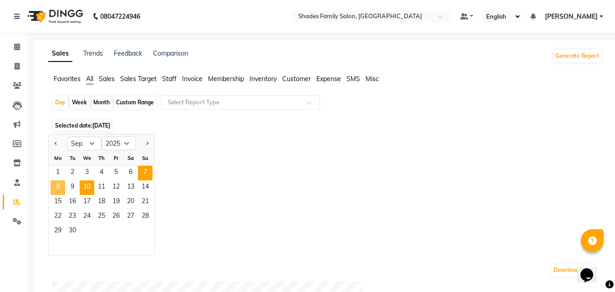
click at [60, 187] on span "8" at bounding box center [57, 187] width 15 height 15
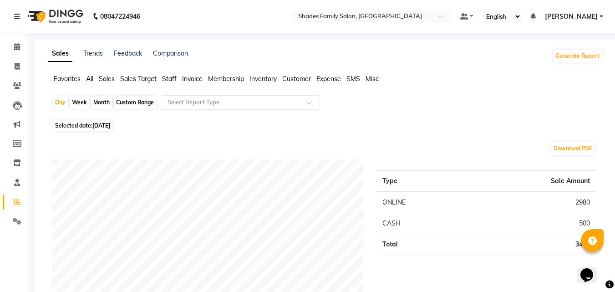
click at [95, 127] on span "08-09-2025" at bounding box center [101, 125] width 18 height 7
select select "9"
select select "2025"
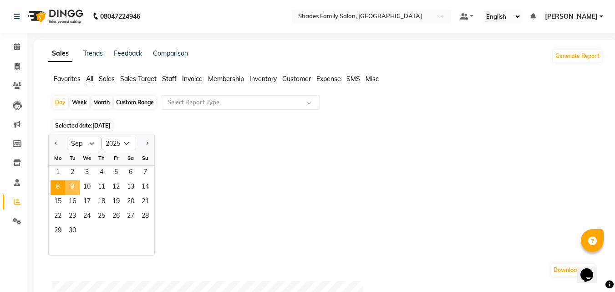
click at [71, 186] on span "9" at bounding box center [72, 187] width 15 height 15
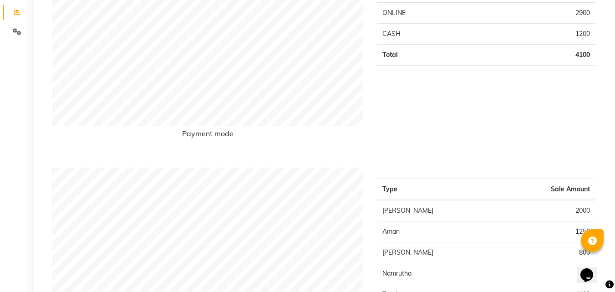
scroll to position [45, 0]
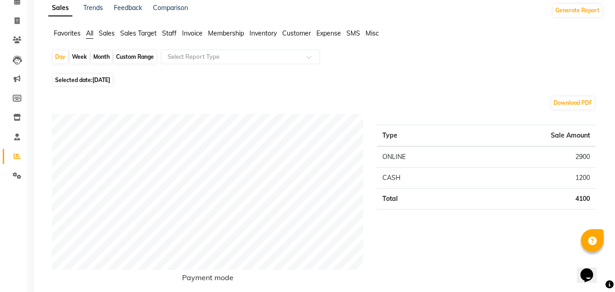
click at [93, 82] on span "Selected date: 09-09-2025" at bounding box center [83, 79] width 60 height 11
select select "9"
select select "2025"
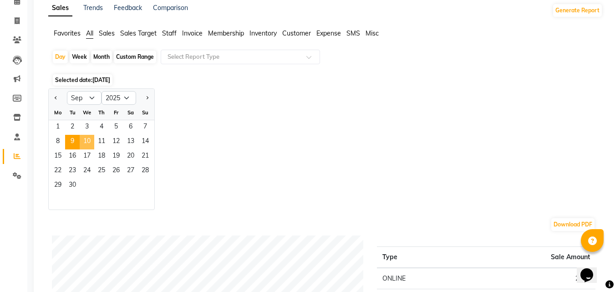
click at [88, 146] on span "10" at bounding box center [87, 142] width 15 height 15
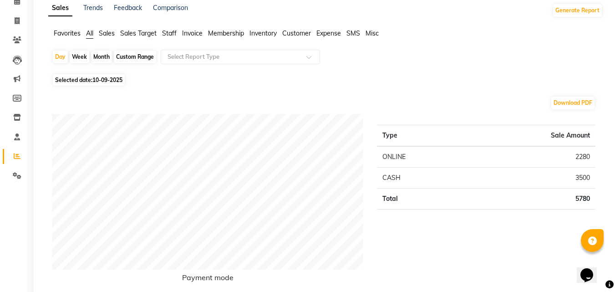
click at [104, 76] on span "Selected date: 10-09-2025" at bounding box center [89, 79] width 72 height 11
select select "9"
select select "2025"
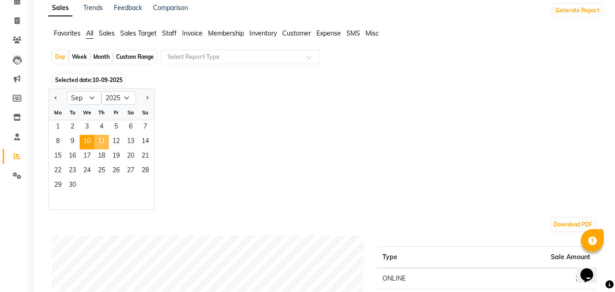
click at [101, 143] on span "11" at bounding box center [101, 142] width 15 height 15
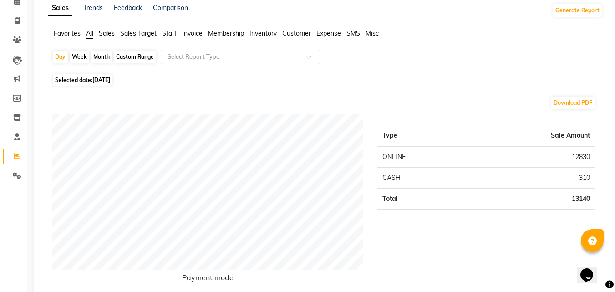
click at [88, 79] on span "Selected date: 11-09-2025" at bounding box center [83, 79] width 60 height 11
select select "9"
select select "2025"
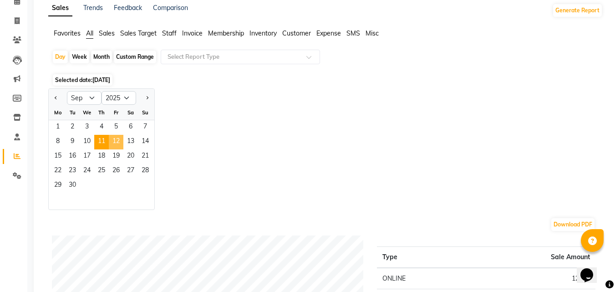
click at [112, 139] on span "12" at bounding box center [116, 142] width 15 height 15
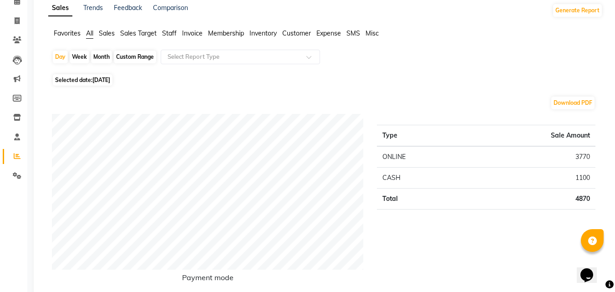
click at [109, 80] on span "12-09-2025" at bounding box center [101, 79] width 18 height 7
select select "9"
select select "2025"
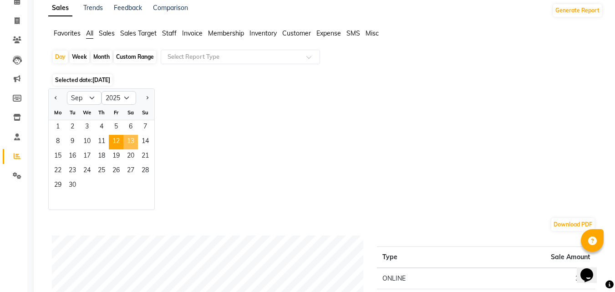
click at [130, 141] on span "13" at bounding box center [130, 142] width 15 height 15
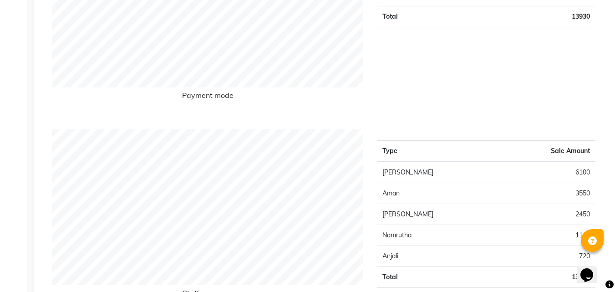
scroll to position [91, 0]
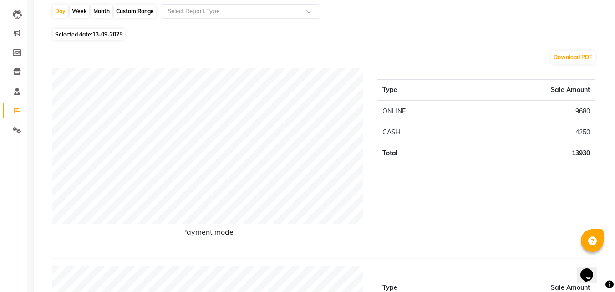
click at [108, 32] on span "13-09-2025" at bounding box center [107, 34] width 30 height 7
select select "9"
select select "2025"
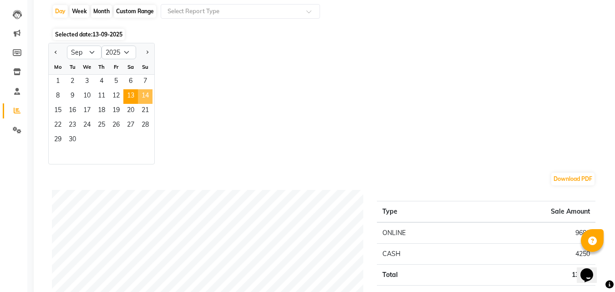
click at [143, 96] on span "14" at bounding box center [145, 96] width 15 height 15
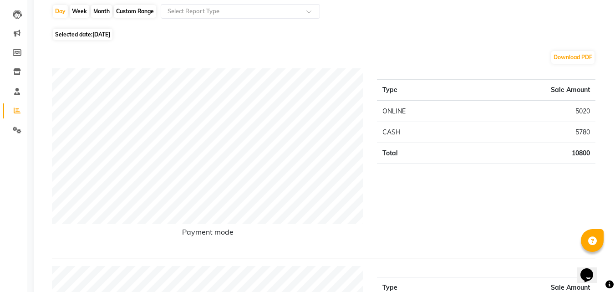
click at [99, 36] on span "14-09-2025" at bounding box center [101, 34] width 18 height 7
select select "9"
select select "2025"
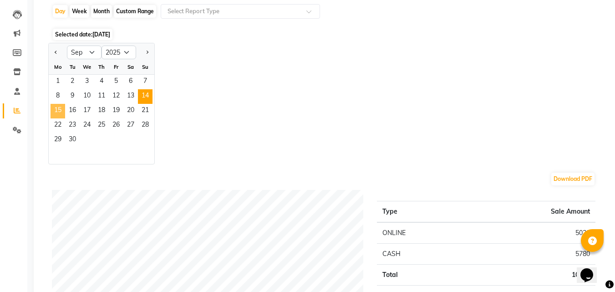
click at [60, 111] on span "15" at bounding box center [57, 111] width 15 height 15
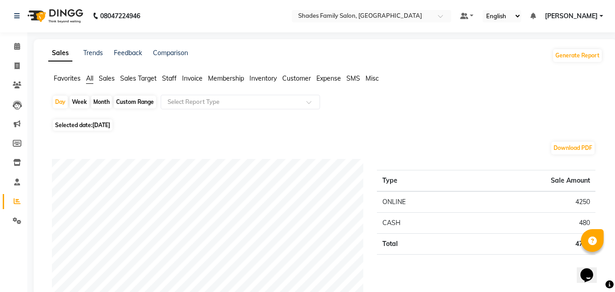
scroll to position [0, 0]
click at [100, 121] on span "Selected date: 15-09-2025" at bounding box center [83, 125] width 60 height 11
select select "9"
select select "2025"
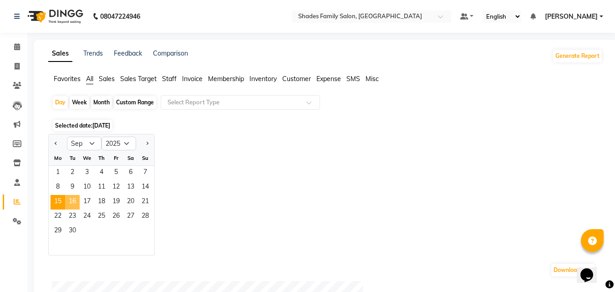
click at [71, 198] on span "16" at bounding box center [72, 202] width 15 height 15
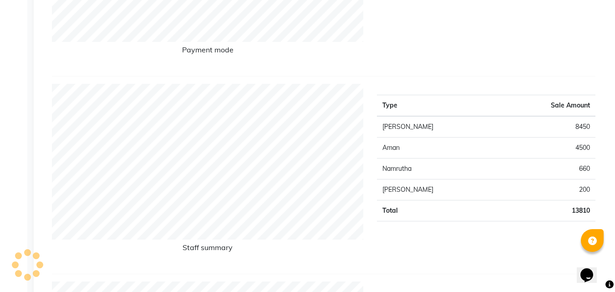
scroll to position [91, 0]
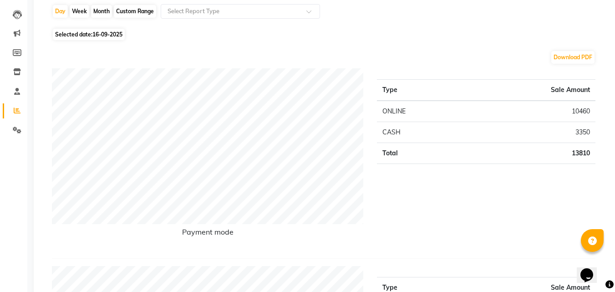
click at [94, 36] on span "16-09-2025" at bounding box center [107, 34] width 30 height 7
select select "9"
select select "2025"
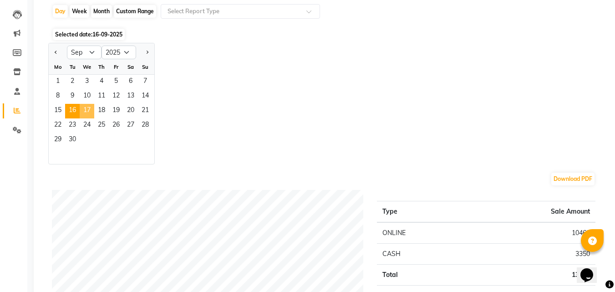
drag, startPoint x: 83, startPoint y: 114, endPoint x: 88, endPoint y: 113, distance: 5.6
click at [82, 114] on span "17" at bounding box center [87, 111] width 15 height 15
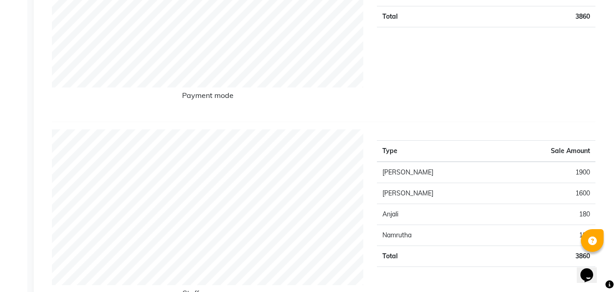
scroll to position [0, 0]
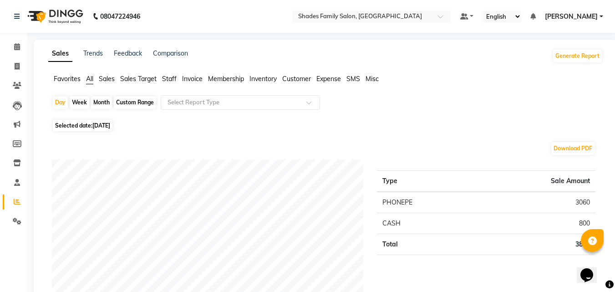
click at [112, 130] on span "Selected date: 17-09-2025" at bounding box center [83, 125] width 60 height 11
select select "9"
select select "2025"
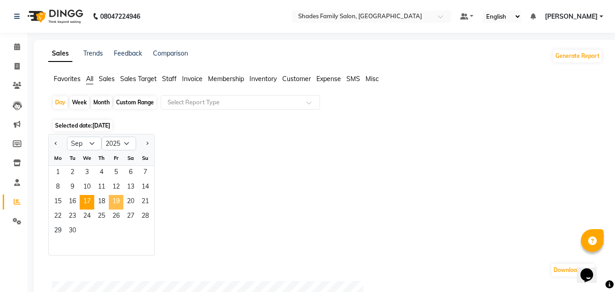
click at [110, 208] on span "19" at bounding box center [116, 202] width 15 height 15
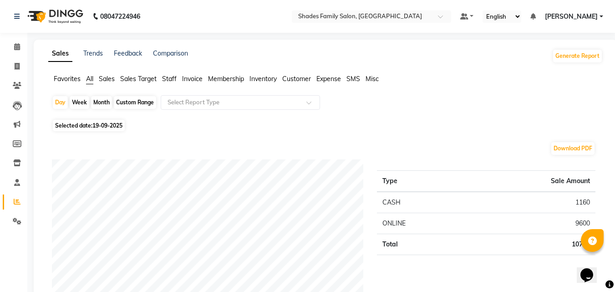
click at [99, 131] on span "Selected date: 19-09-2025" at bounding box center [89, 125] width 72 height 11
select select "9"
select select "2025"
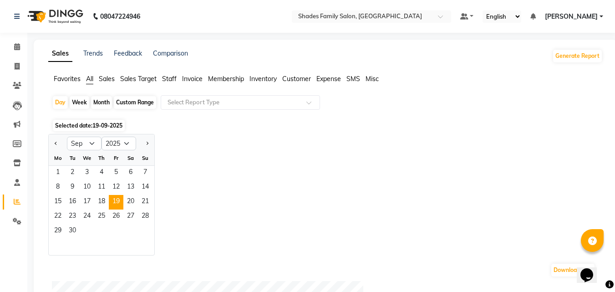
click at [100, 126] on span "19-09-2025" at bounding box center [107, 125] width 30 height 7
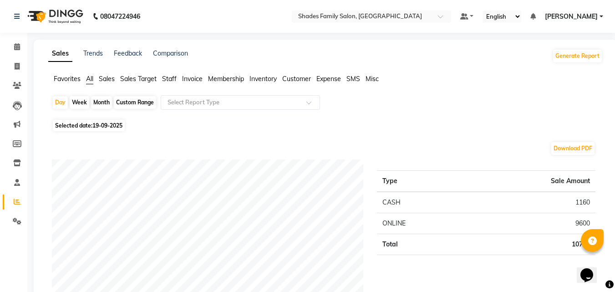
drag, startPoint x: 99, startPoint y: 130, endPoint x: 100, endPoint y: 124, distance: 6.0
click at [99, 129] on span "Selected date: 19-09-2025" at bounding box center [89, 125] width 72 height 11
select select "9"
select select "2025"
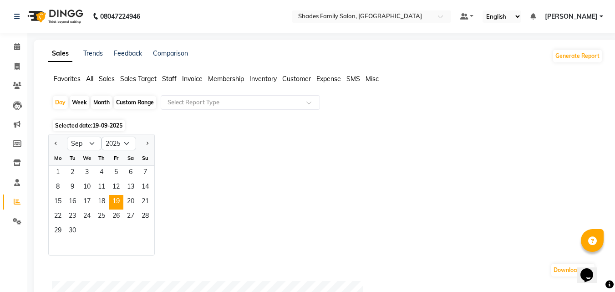
click at [101, 123] on span "19-09-2025" at bounding box center [107, 125] width 30 height 7
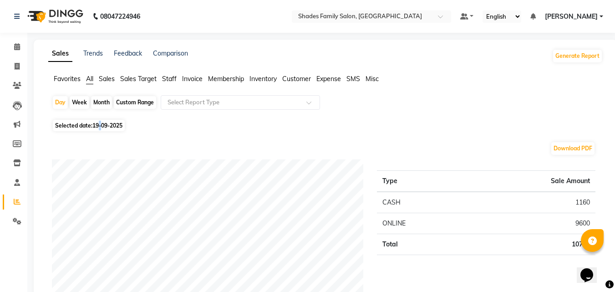
click at [101, 123] on span "19-09-2025" at bounding box center [107, 125] width 30 height 7
select select "9"
select select "2025"
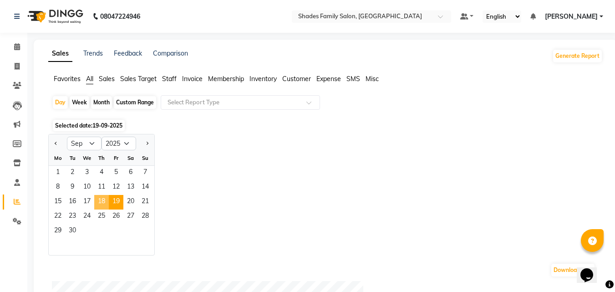
click at [108, 201] on span "18" at bounding box center [101, 202] width 15 height 15
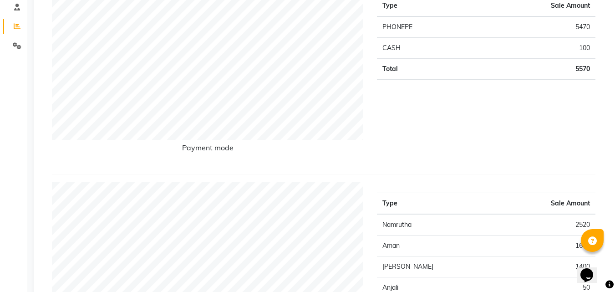
scroll to position [91, 0]
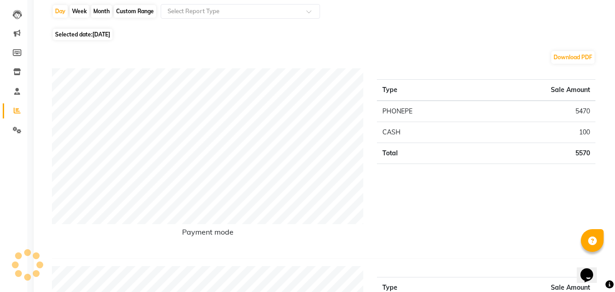
click at [105, 36] on span "18-09-2025" at bounding box center [101, 34] width 18 height 7
select select "9"
select select "2025"
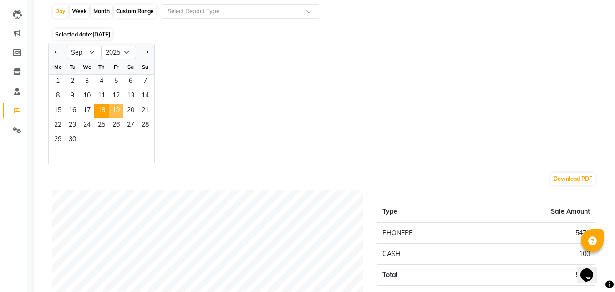
click at [113, 109] on span "19" at bounding box center [116, 111] width 15 height 15
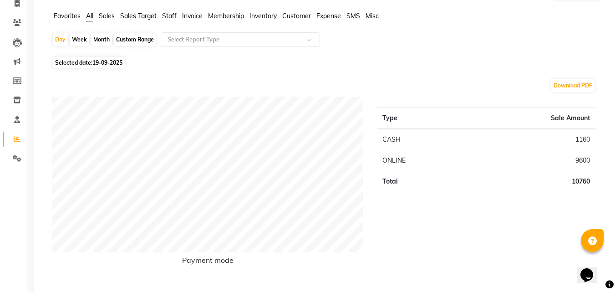
scroll to position [45, 0]
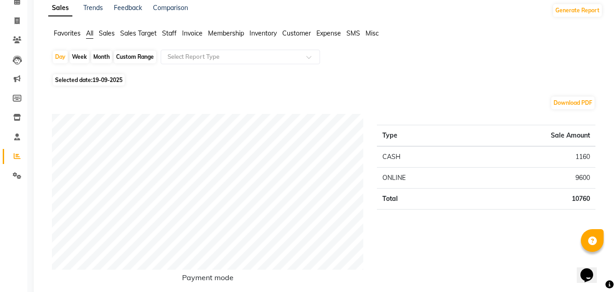
click at [103, 79] on span "19-09-2025" at bounding box center [107, 79] width 30 height 7
select select "9"
select select "2025"
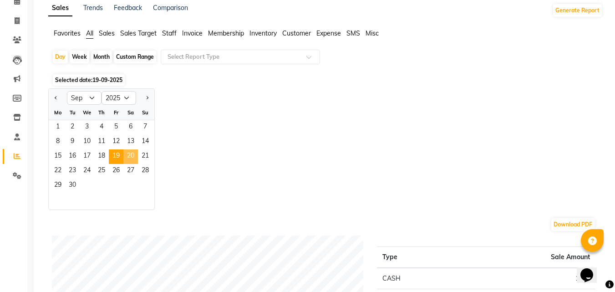
click at [131, 153] on span "20" at bounding box center [130, 156] width 15 height 15
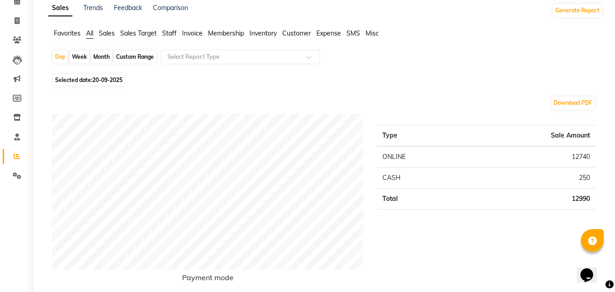
click at [113, 76] on span "20-09-2025" at bounding box center [107, 79] width 30 height 7
select select "9"
select select "2025"
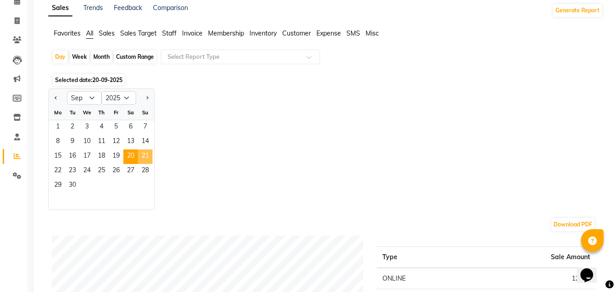
click at [145, 150] on span "21" at bounding box center [145, 156] width 15 height 15
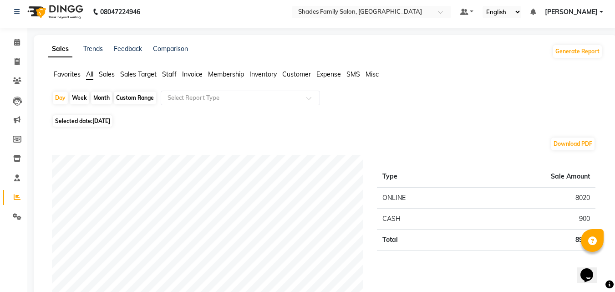
scroll to position [0, 0]
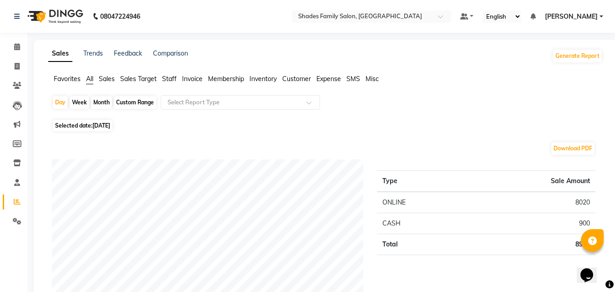
click at [105, 126] on span "21-09-2025" at bounding box center [101, 125] width 18 height 7
select select "9"
select select "2025"
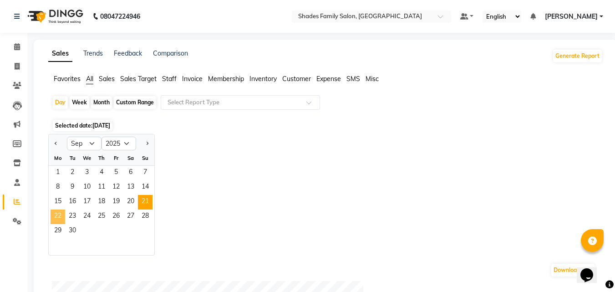
click at [61, 213] on span "22" at bounding box center [57, 216] width 15 height 15
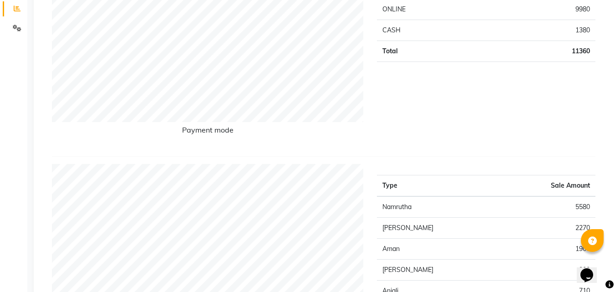
scroll to position [91, 0]
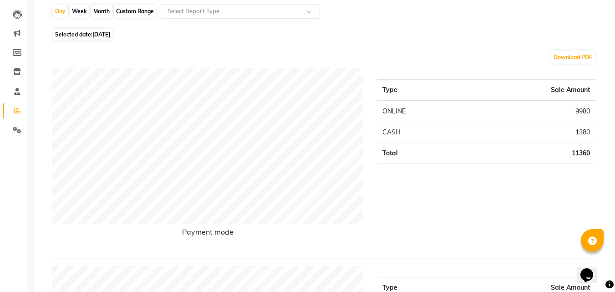
click at [101, 29] on span "Selected date: 22-09-2025" at bounding box center [83, 34] width 60 height 11
select select "9"
select select "2025"
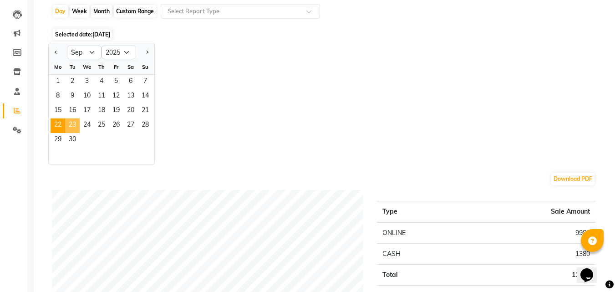
click at [75, 122] on span "23" at bounding box center [72, 125] width 15 height 15
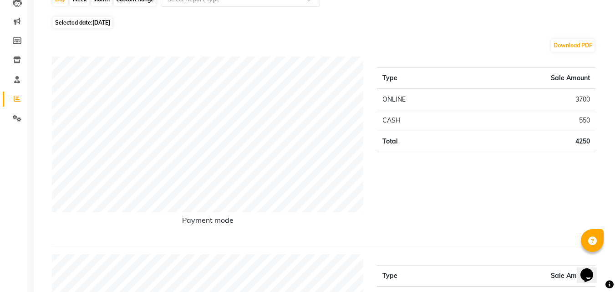
scroll to position [45, 0]
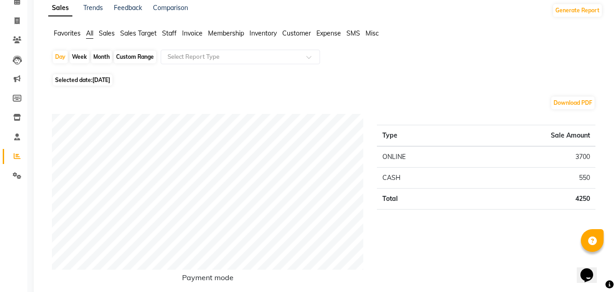
click at [90, 79] on span "Selected date: 23-09-2025" at bounding box center [83, 79] width 60 height 11
select select "9"
select select "2025"
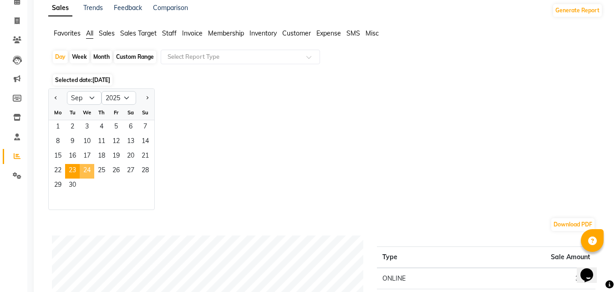
click at [89, 170] on span "24" at bounding box center [87, 171] width 15 height 15
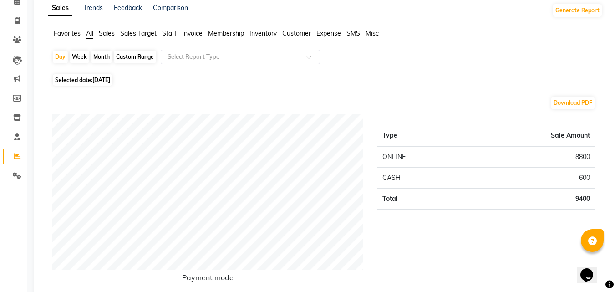
click at [101, 78] on span "24-09-2025" at bounding box center [101, 79] width 18 height 7
select select "9"
select select "2025"
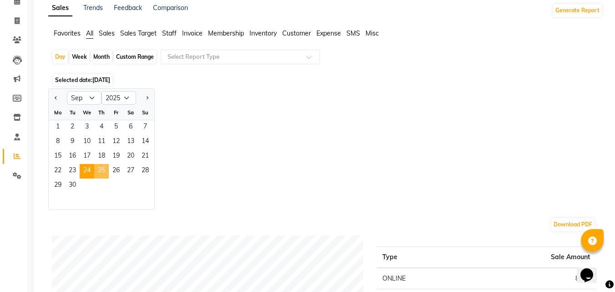
click at [105, 168] on span "25" at bounding box center [101, 171] width 15 height 15
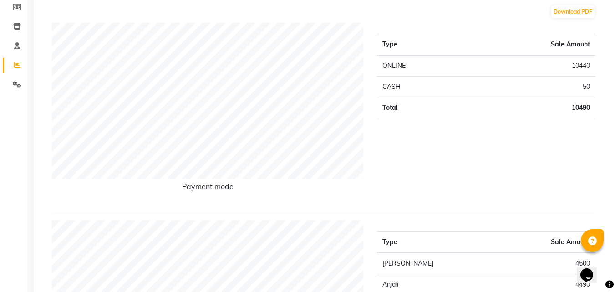
scroll to position [0, 0]
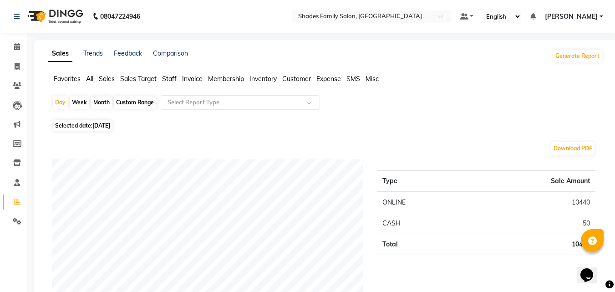
click at [105, 127] on span "25-09-2025" at bounding box center [101, 125] width 18 height 7
select select "9"
select select "2025"
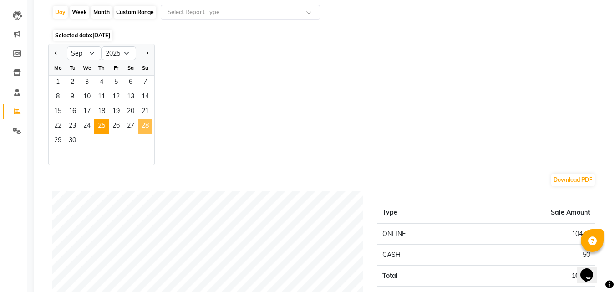
scroll to position [45, 0]
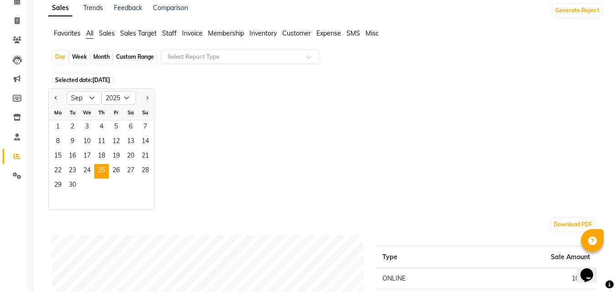
click at [109, 76] on span "25-09-2025" at bounding box center [101, 79] width 18 height 7
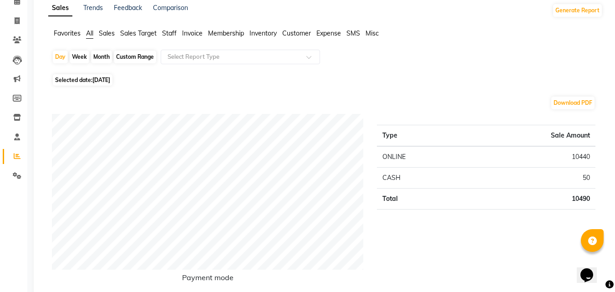
drag, startPoint x: 111, startPoint y: 75, endPoint x: 106, endPoint y: 88, distance: 13.5
click at [111, 76] on span "Selected date: 25-09-2025" at bounding box center [83, 79] width 60 height 11
select select "9"
select select "2025"
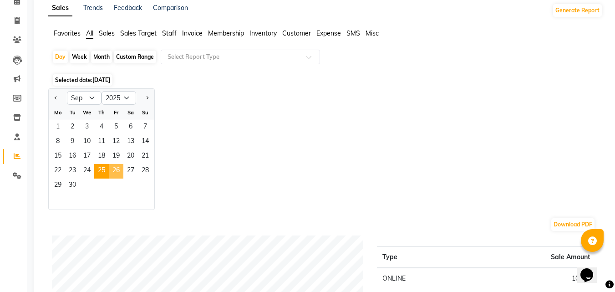
click at [116, 172] on span "26" at bounding box center [116, 171] width 15 height 15
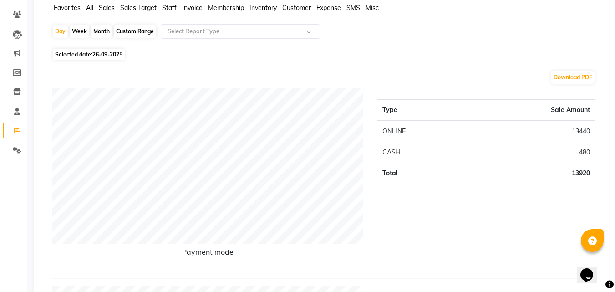
scroll to position [0, 0]
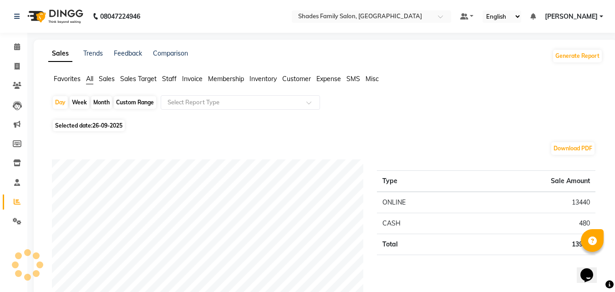
click at [101, 124] on span "26-09-2025" at bounding box center [107, 125] width 30 height 7
select select "9"
select select "2025"
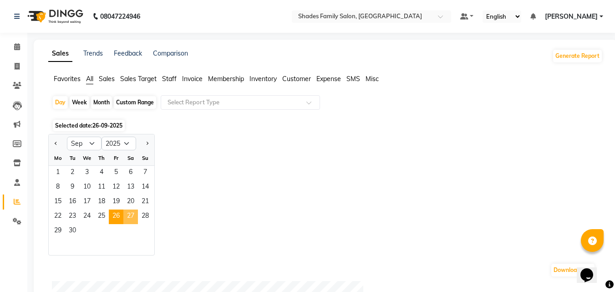
click at [126, 216] on span "27" at bounding box center [130, 216] width 15 height 15
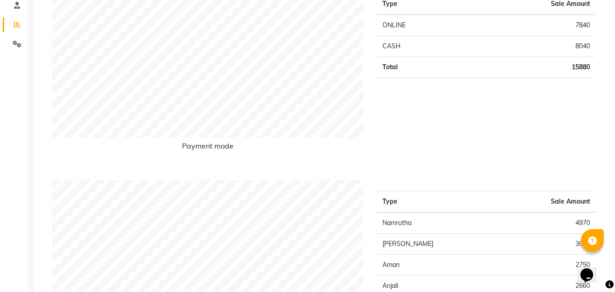
scroll to position [45, 0]
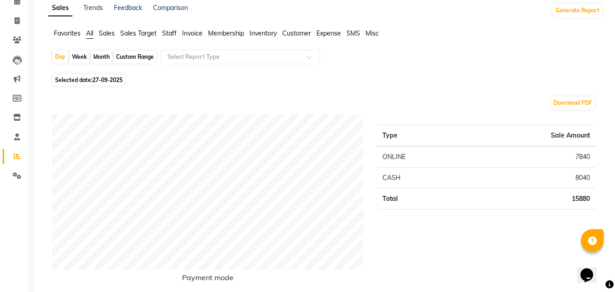
click at [111, 79] on span "27-09-2025" at bounding box center [107, 79] width 30 height 7
select select "9"
select select "2025"
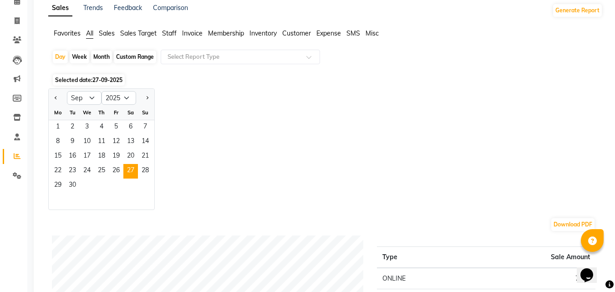
click at [108, 56] on div "Month" at bounding box center [101, 56] width 21 height 13
select select "9"
select select "2025"
click at [59, 123] on span "1" at bounding box center [57, 127] width 15 height 15
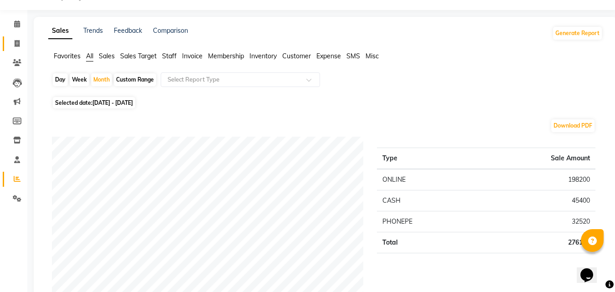
scroll to position [0, 0]
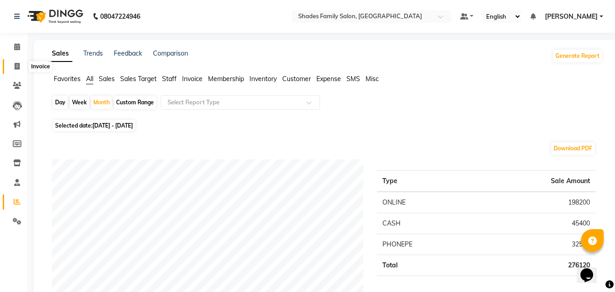
click at [18, 66] on icon at bounding box center [17, 66] width 5 height 7
select select "service"
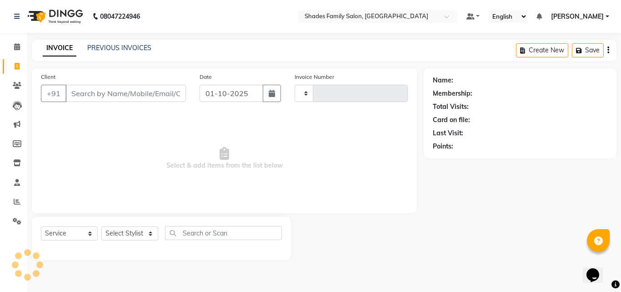
type input "2194"
select select "7447"
type input "0"
click at [114, 233] on select "Select Stylist Aman Anjali Monica Namrutha Ranjith Zeeshan" at bounding box center [129, 233] width 57 height 14
select select "83622"
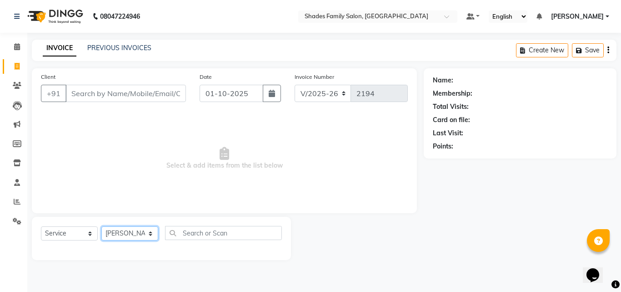
click at [101, 226] on select "Select Stylist Aman Anjali Monica Namrutha Ranjith Zeeshan" at bounding box center [129, 233] width 57 height 14
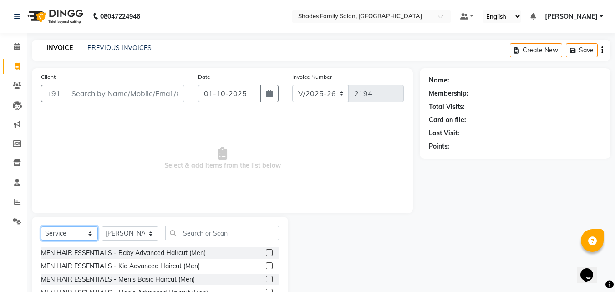
click at [68, 228] on select "Select Service Product Membership Package Voucher Prepaid Gift Card" at bounding box center [69, 233] width 57 height 14
select select "product"
click at [41, 226] on select "Select Service Product Membership Package Voucher Prepaid Gift Card" at bounding box center [69, 233] width 57 height 14
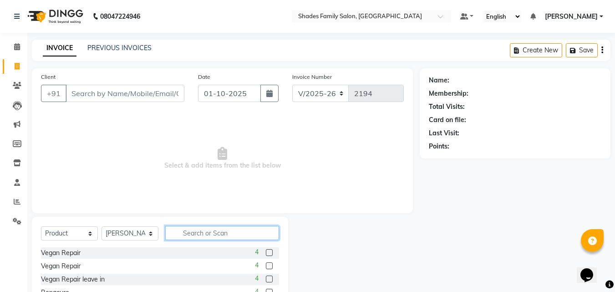
click at [200, 232] on input "text" at bounding box center [222, 233] width 114 height 14
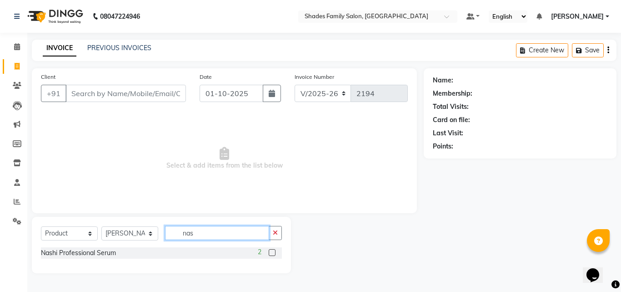
type input "nas"
click at [272, 253] on label at bounding box center [272, 252] width 7 height 7
click at [272, 253] on input "checkbox" at bounding box center [272, 253] width 6 height 6
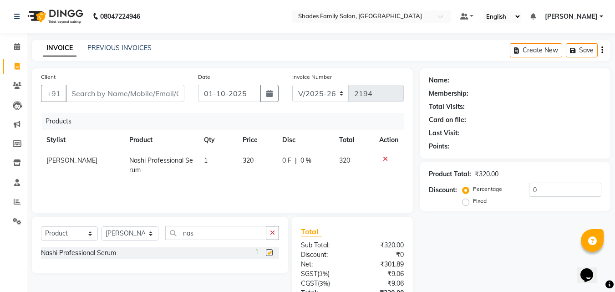
checkbox input "false"
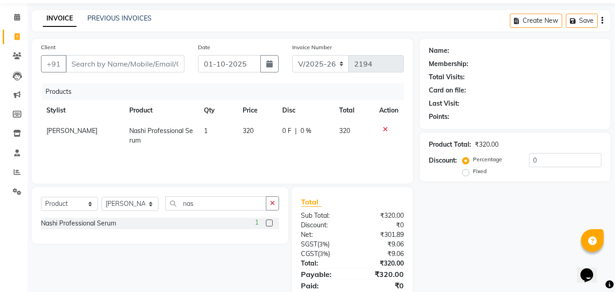
scroll to position [45, 0]
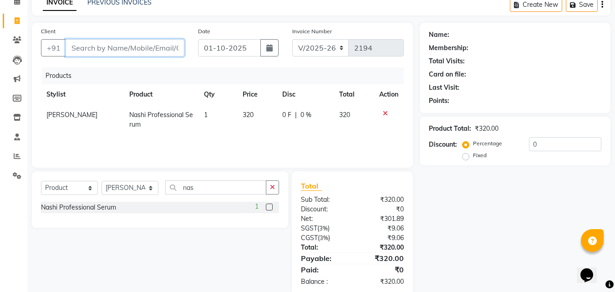
click at [142, 50] on input "Client" at bounding box center [125, 47] width 119 height 17
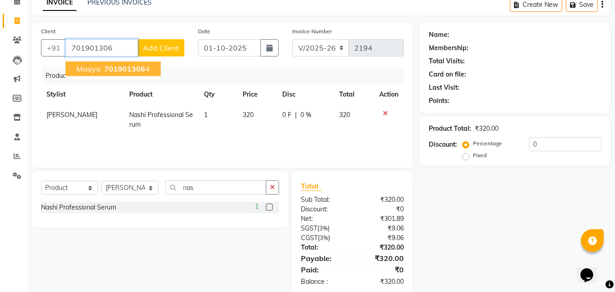
click at [136, 70] on span "701901306" at bounding box center [124, 68] width 41 height 9
type input "7019013064"
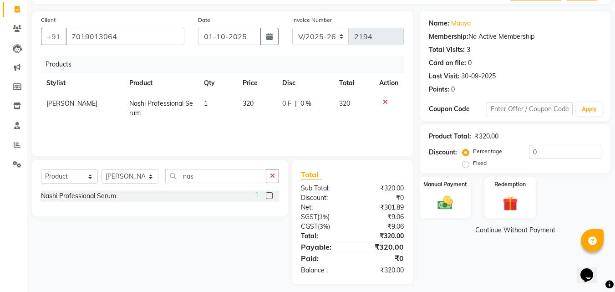
scroll to position [63, 0]
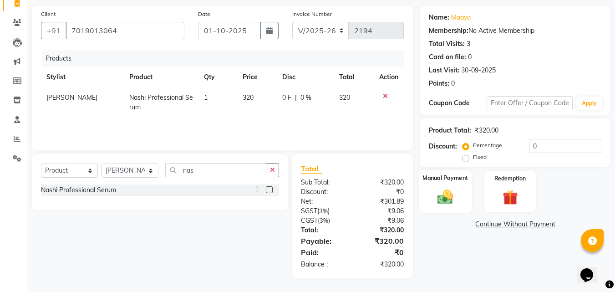
click at [440, 194] on img at bounding box center [444, 196] width 25 height 18
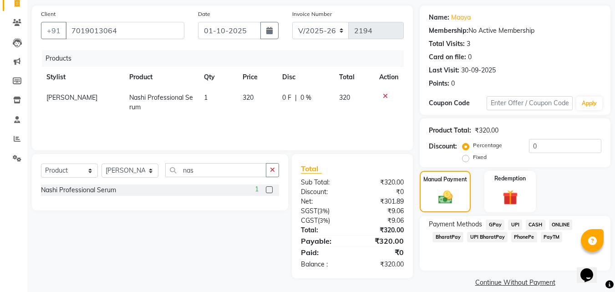
click at [523, 236] on span "PhonePe" at bounding box center [524, 237] width 26 height 10
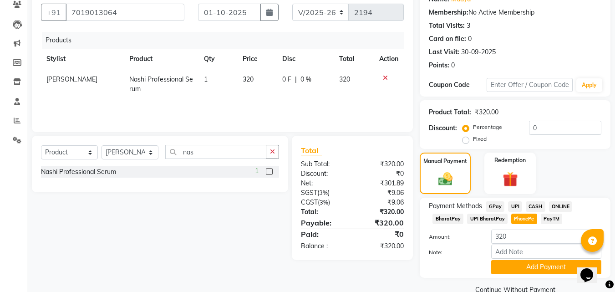
scroll to position [99, 0]
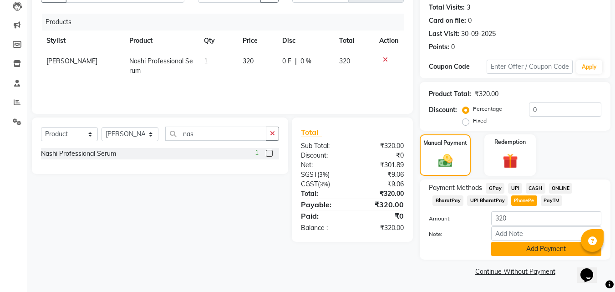
click at [530, 246] on button "Add Payment" at bounding box center [546, 249] width 110 height 14
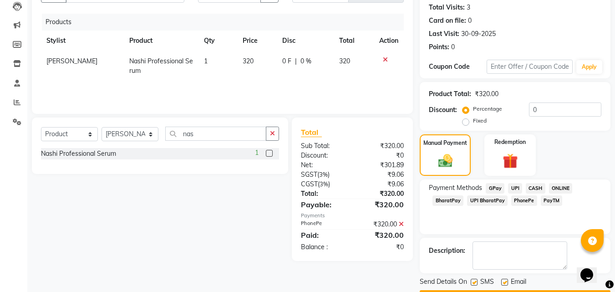
scroll to position [125, 0]
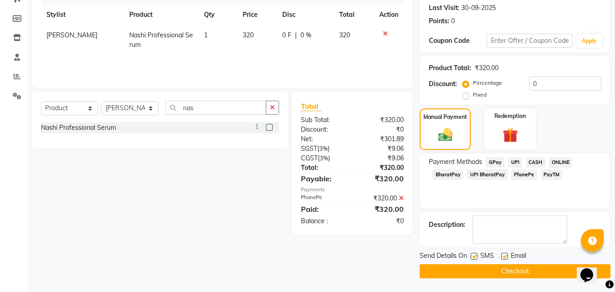
click at [528, 265] on button "Checkout" at bounding box center [514, 271] width 191 height 14
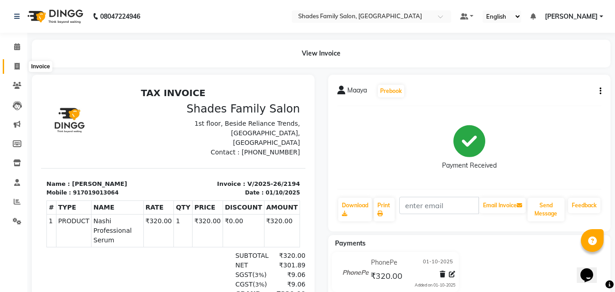
click at [18, 65] on icon at bounding box center [17, 66] width 5 height 7
select select "service"
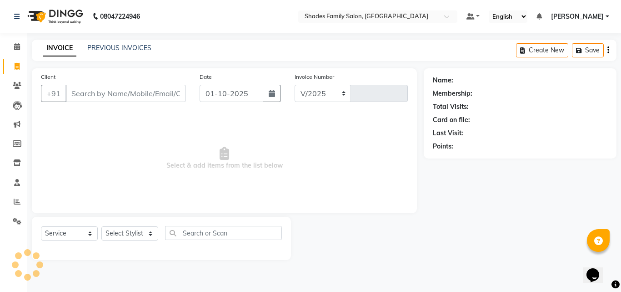
select select "7447"
type input "2195"
click at [109, 44] on link "PREVIOUS INVOICES" at bounding box center [119, 48] width 64 height 8
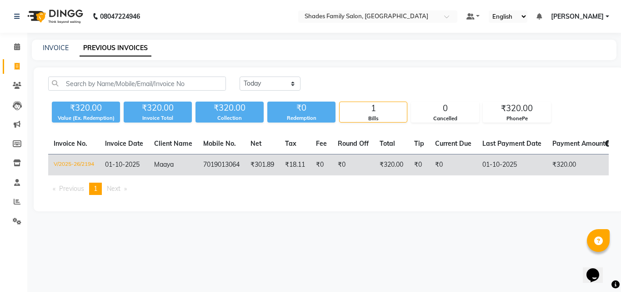
click at [333, 164] on td "₹0" at bounding box center [322, 164] width 22 height 21
click at [161, 164] on span "Maaya" at bounding box center [164, 164] width 20 height 8
click at [155, 169] on td "Maaya" at bounding box center [173, 164] width 49 height 21
click at [206, 162] on td "7019013064" at bounding box center [221, 164] width 47 height 21
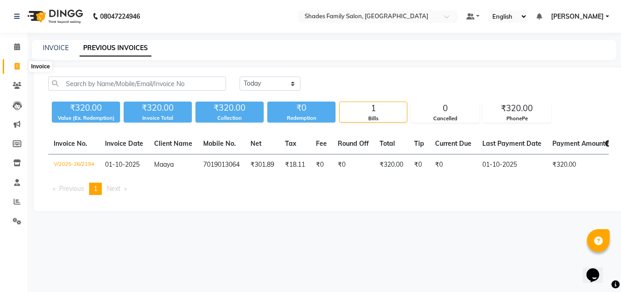
click at [17, 68] on icon at bounding box center [17, 66] width 5 height 7
select select "service"
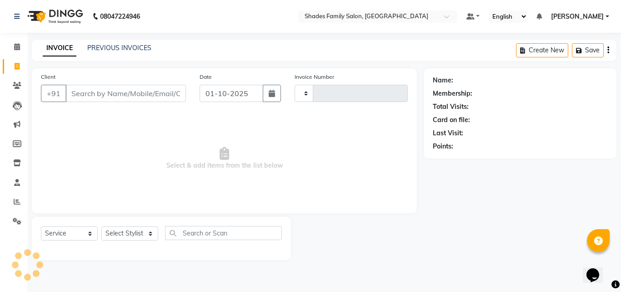
type input "2195"
select select "7447"
click at [136, 233] on select "Select Stylist Aman Anjali Monica Namrutha Ranjith Zeeshan" at bounding box center [129, 233] width 57 height 14
select select "89612"
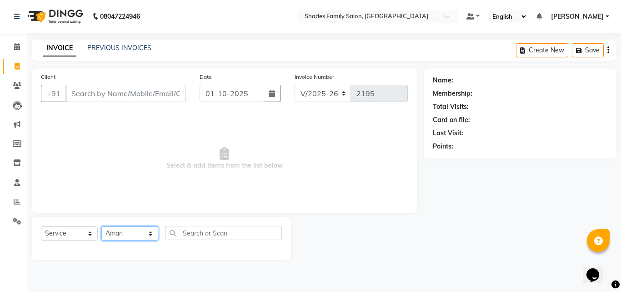
click at [101, 226] on select "Select Stylist Aman Anjali Monica Namrutha Ranjith Zeeshan" at bounding box center [129, 233] width 57 height 14
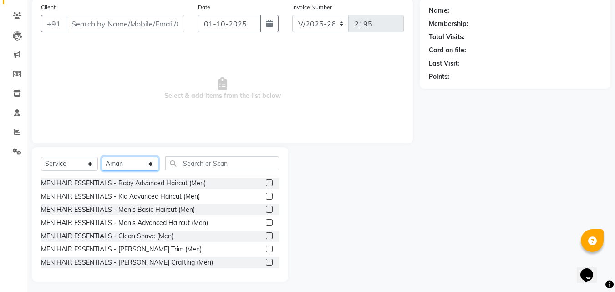
scroll to position [73, 0]
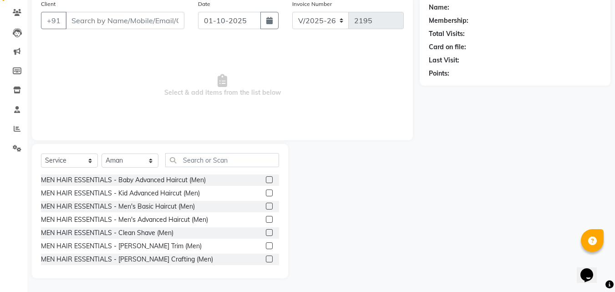
drag, startPoint x: 262, startPoint y: 203, endPoint x: 269, endPoint y: 193, distance: 13.0
click at [266, 204] on label at bounding box center [269, 205] width 7 height 7
click at [266, 204] on input "checkbox" at bounding box center [269, 206] width 6 height 6
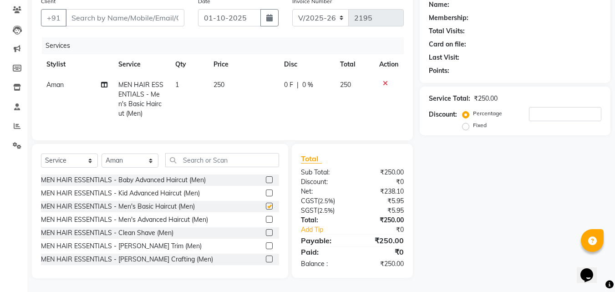
scroll to position [82, 0]
checkbox input "false"
click at [266, 245] on label at bounding box center [269, 245] width 7 height 7
click at [266, 245] on input "checkbox" at bounding box center [269, 246] width 6 height 6
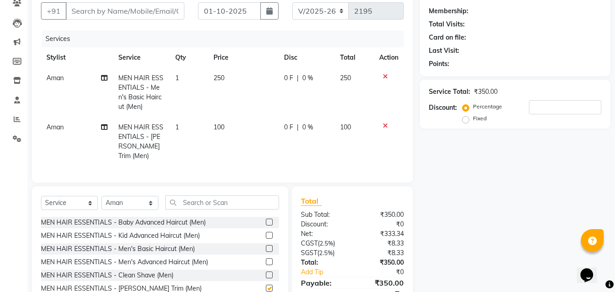
checkbox input "false"
click at [245, 84] on td "250" at bounding box center [243, 92] width 71 height 49
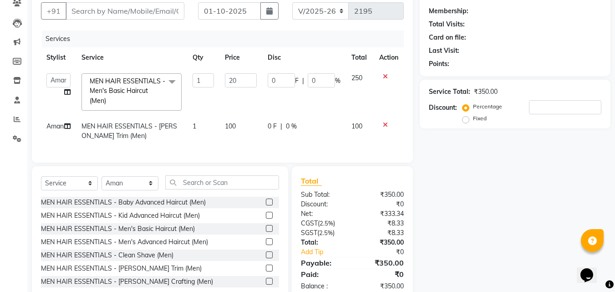
type input "200"
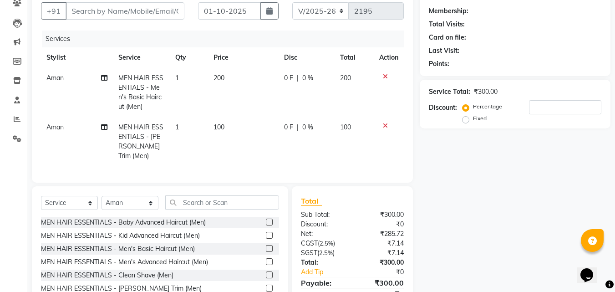
click at [249, 98] on td "200" at bounding box center [243, 92] width 71 height 49
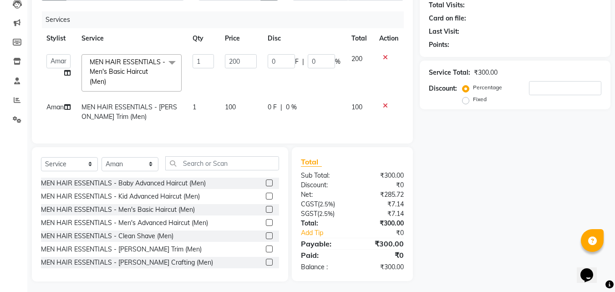
scroll to position [111, 0]
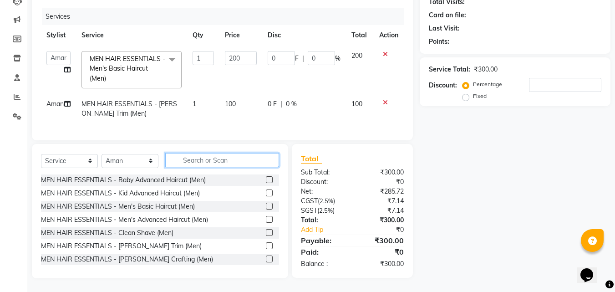
click at [189, 158] on input "text" at bounding box center [222, 160] width 114 height 14
click at [238, 163] on input "text" at bounding box center [222, 160] width 114 height 14
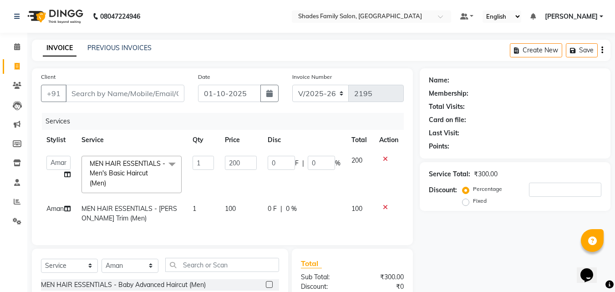
click at [19, 66] on icon at bounding box center [17, 66] width 5 height 7
select select "service"
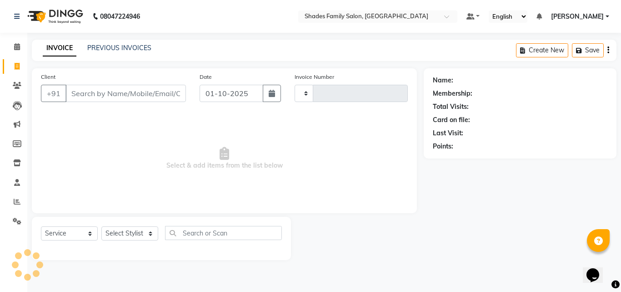
type input "2195"
select select "7447"
click at [179, 100] on input "''io" at bounding box center [126, 93] width 121 height 17
click at [176, 93] on input "''io" at bounding box center [126, 93] width 121 height 17
click at [212, 168] on span "Select & add items from the list below" at bounding box center [224, 158] width 367 height 91
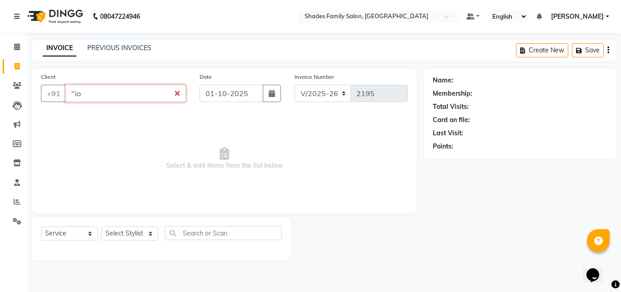
click at [175, 94] on input "''io" at bounding box center [126, 93] width 121 height 17
click at [181, 94] on input "''io" at bounding box center [126, 93] width 121 height 17
click at [179, 94] on input "''io" at bounding box center [126, 93] width 121 height 17
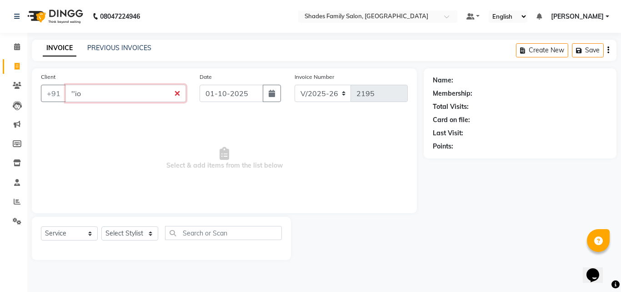
click at [140, 93] on input "''io" at bounding box center [126, 93] width 121 height 17
type input "'"
click at [124, 231] on select "Select Stylist Aman Anjali Monica Namrutha Ranjith Zeeshan" at bounding box center [129, 233] width 57 height 14
select select "89612"
click at [101, 226] on select "Select Stylist Aman Anjali Monica Namrutha Ranjith Zeeshan" at bounding box center [129, 233] width 57 height 14
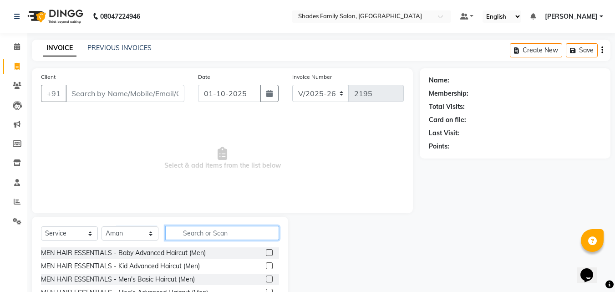
click at [202, 232] on input "text" at bounding box center [222, 233] width 114 height 14
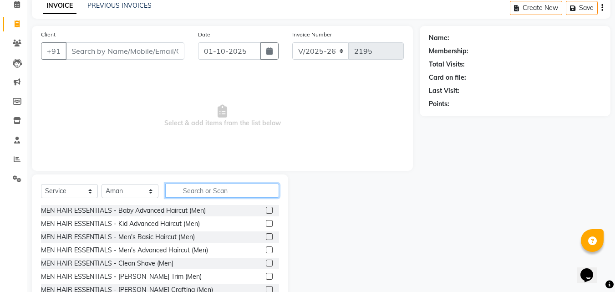
scroll to position [73, 0]
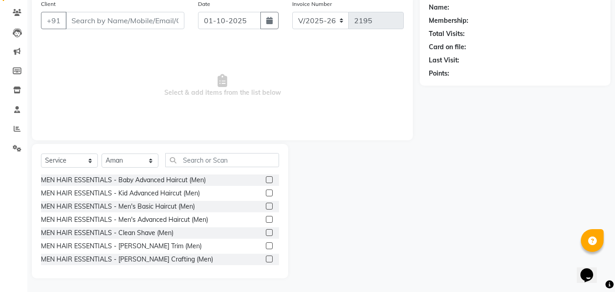
click at [266, 205] on label at bounding box center [269, 205] width 7 height 7
click at [266, 205] on input "checkbox" at bounding box center [269, 206] width 6 height 6
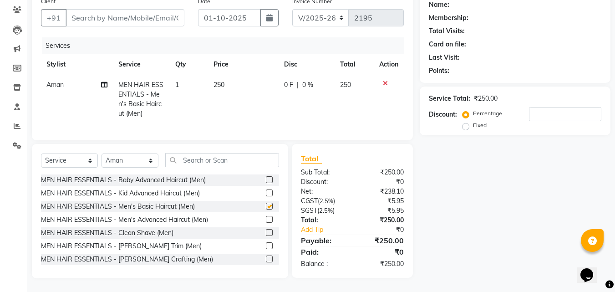
scroll to position [82, 0]
checkbox input "false"
click at [266, 244] on label at bounding box center [269, 245] width 7 height 7
click at [266, 244] on input "checkbox" at bounding box center [269, 246] width 6 height 6
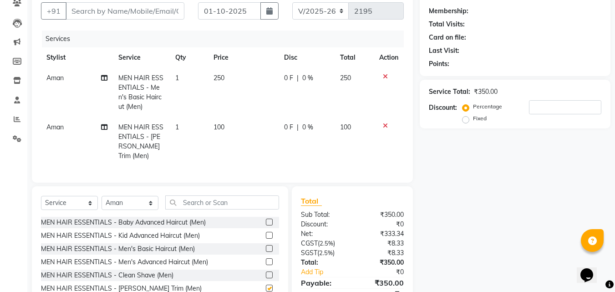
click at [235, 80] on td "250" at bounding box center [243, 92] width 71 height 49
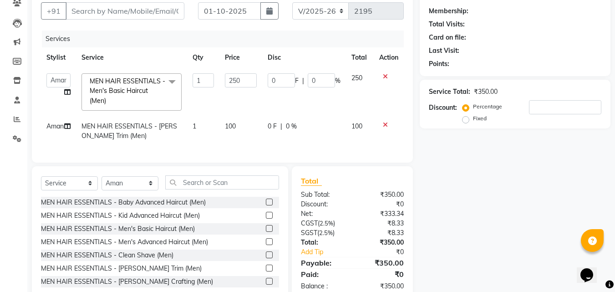
checkbox input "false"
click at [243, 81] on input "250" at bounding box center [240, 80] width 31 height 14
type input "200"
click at [238, 102] on td "200" at bounding box center [240, 92] width 42 height 48
click at [226, 189] on input "text" at bounding box center [222, 182] width 114 height 14
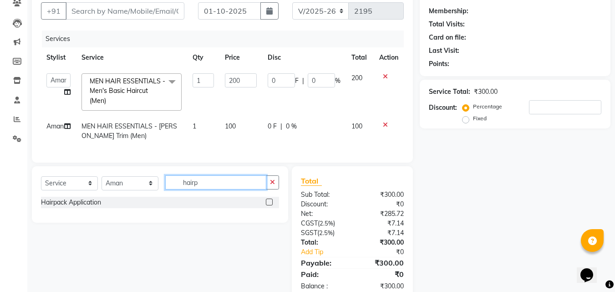
type input "hairp"
click at [272, 205] on label at bounding box center [269, 201] width 7 height 7
click at [272, 205] on input "checkbox" at bounding box center [269, 202] width 6 height 6
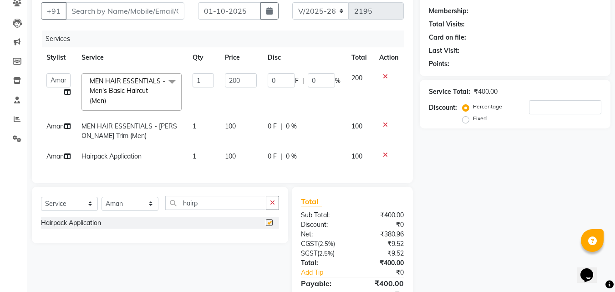
checkbox input "false"
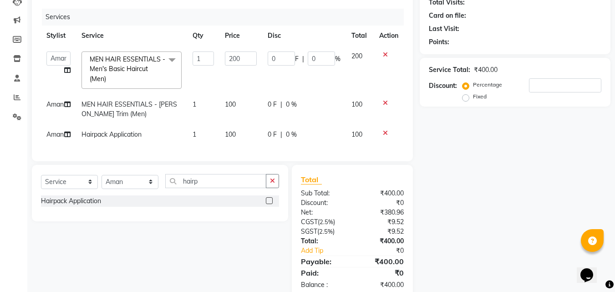
scroll to position [141, 0]
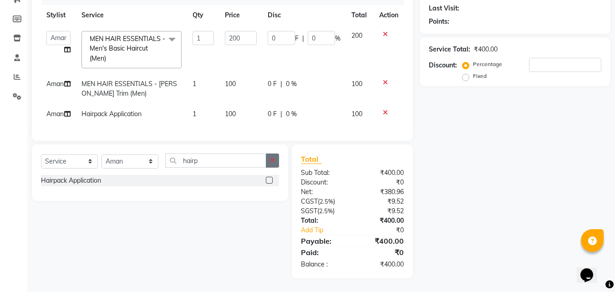
click at [272, 161] on icon "button" at bounding box center [272, 160] width 5 height 6
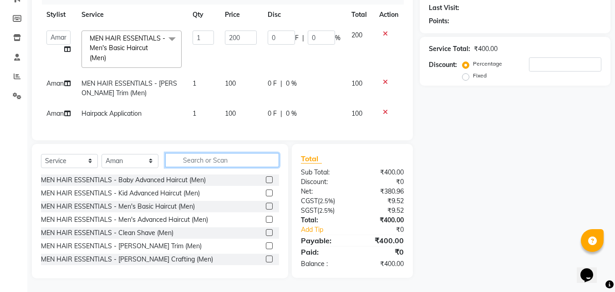
click at [234, 161] on input "text" at bounding box center [222, 160] width 114 height 14
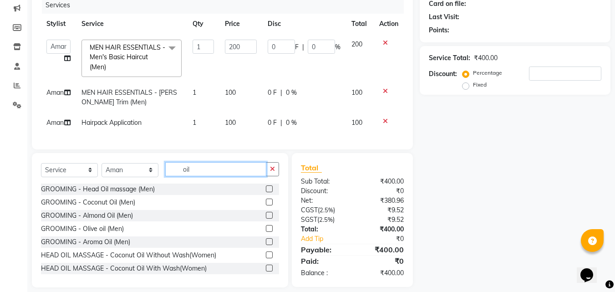
scroll to position [96, 0]
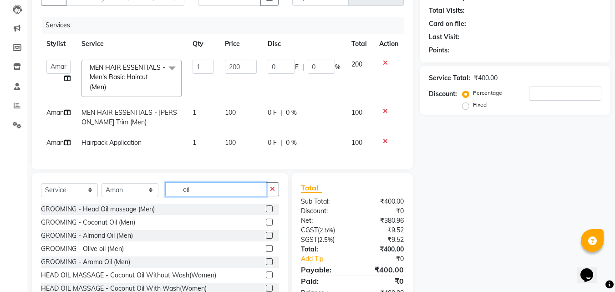
type input "oil"
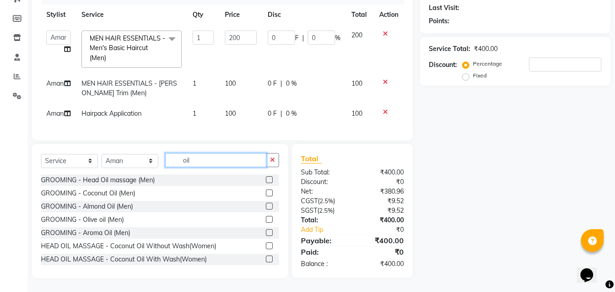
scroll to position [141, 0]
click at [266, 191] on label at bounding box center [269, 192] width 7 height 7
click at [266, 191] on input "checkbox" at bounding box center [269, 193] width 6 height 6
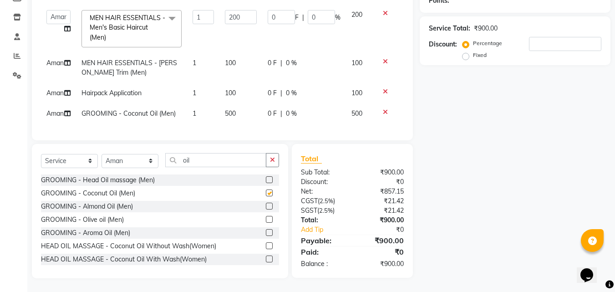
checkbox input "false"
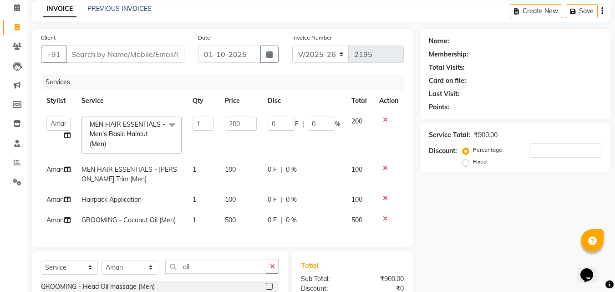
scroll to position [35, 0]
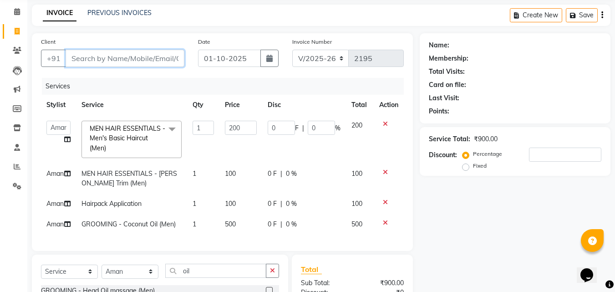
click at [158, 59] on input "Client" at bounding box center [125, 58] width 119 height 17
type input "8"
type input "0"
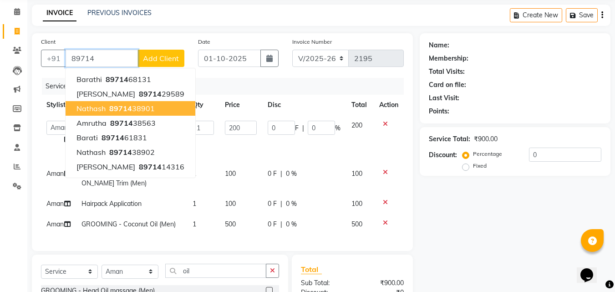
click at [148, 110] on ngb-highlight "89714 38901" at bounding box center [130, 108] width 47 height 9
type input "8971438901"
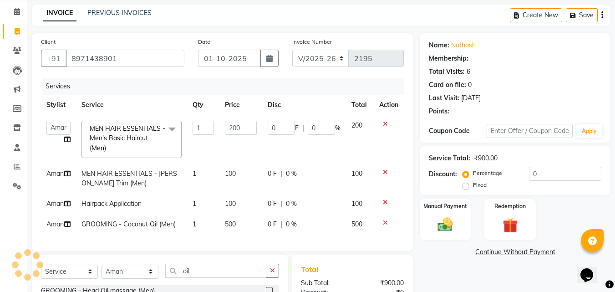
scroll to position [126, 0]
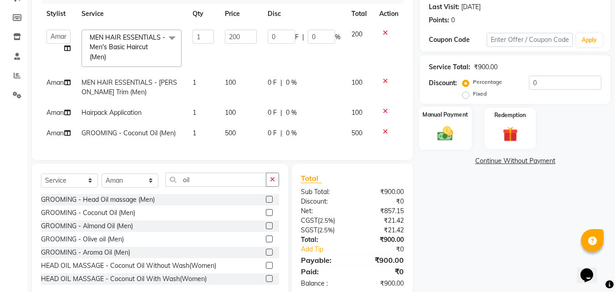
click at [436, 131] on img at bounding box center [444, 133] width 25 height 18
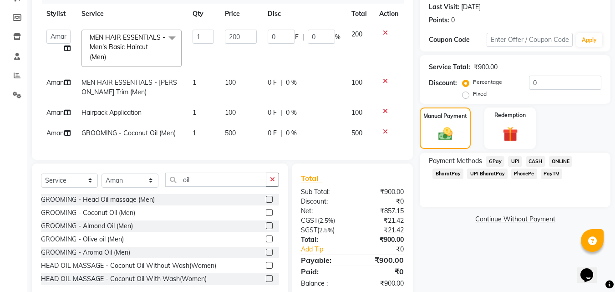
click at [521, 173] on span "PhonePe" at bounding box center [524, 173] width 26 height 10
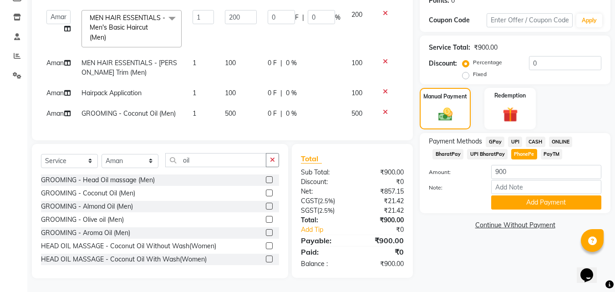
scroll to position [171, 0]
click at [528, 195] on button "Add Payment" at bounding box center [546, 202] width 110 height 14
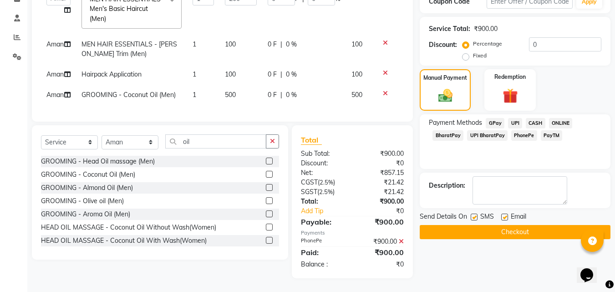
scroll to position [190, 0]
click at [530, 225] on button "Checkout" at bounding box center [514, 232] width 191 height 14
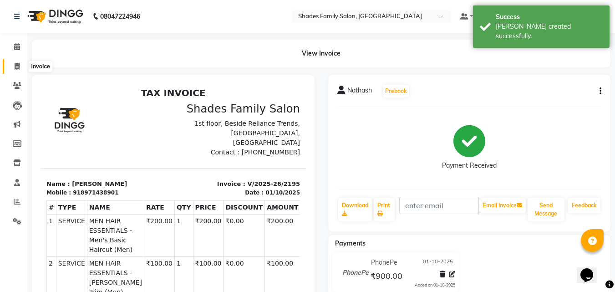
click at [17, 66] on icon at bounding box center [17, 66] width 5 height 7
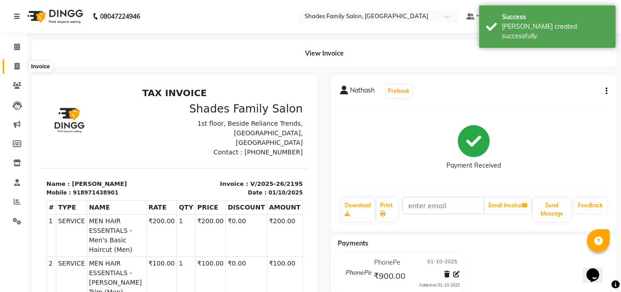
select select "7447"
select select "service"
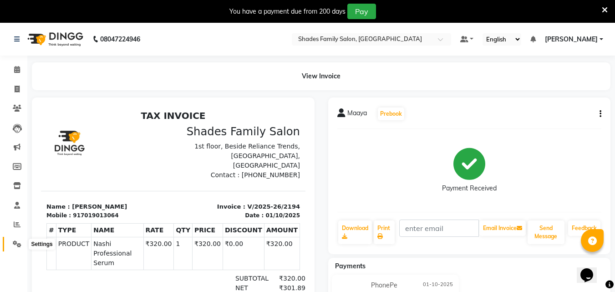
click at [17, 242] on icon at bounding box center [17, 243] width 9 height 7
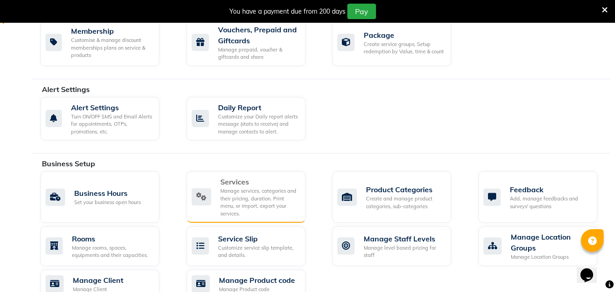
click at [247, 179] on div "Services" at bounding box center [259, 181] width 78 height 11
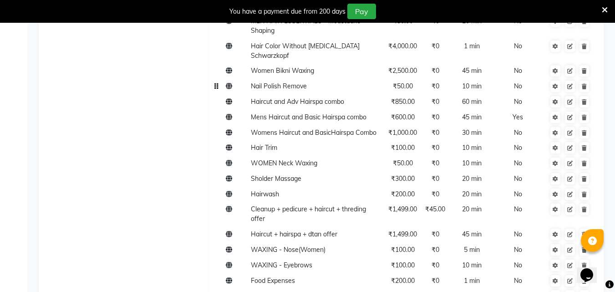
scroll to position [955, 0]
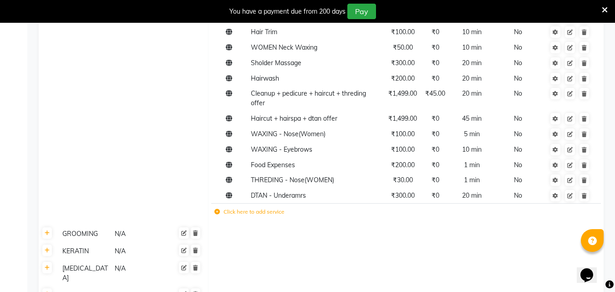
click at [277, 207] on label "Click here to add service" at bounding box center [249, 211] width 70 height 8
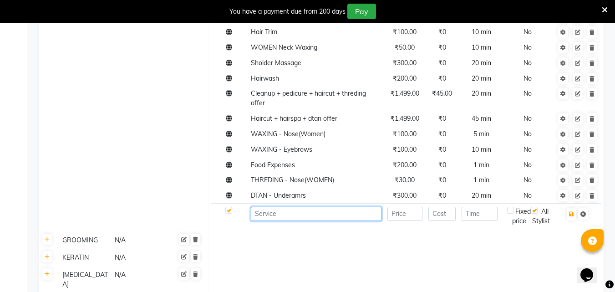
click at [289, 207] on input at bounding box center [316, 214] width 131 height 14
type input "A"
type input "Hairpack Application"
click at [400, 207] on input "number" at bounding box center [404, 214] width 35 height 14
type input "100"
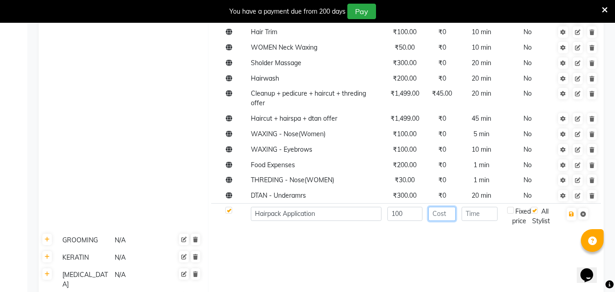
click at [440, 207] on input "number" at bounding box center [442, 214] width 28 height 14
type input "0"
click at [485, 207] on input "number" at bounding box center [479, 214] width 36 height 14
type input "10"
click at [571, 211] on icon "button" at bounding box center [571, 213] width 5 height 5
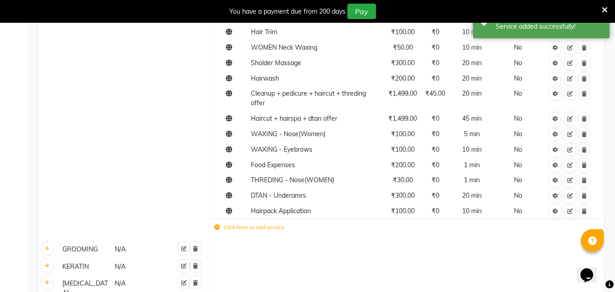
click at [605, 8] on icon at bounding box center [604, 10] width 6 height 8
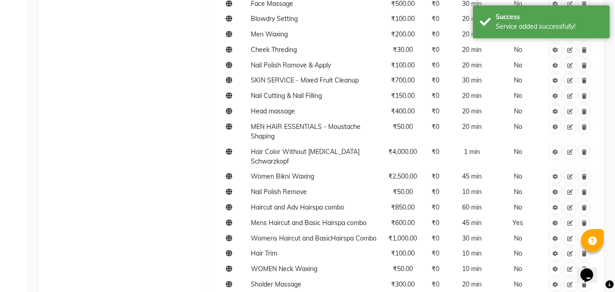
scroll to position [546, 0]
